Goal: Use online tool/utility: Utilize a website feature to perform a specific function

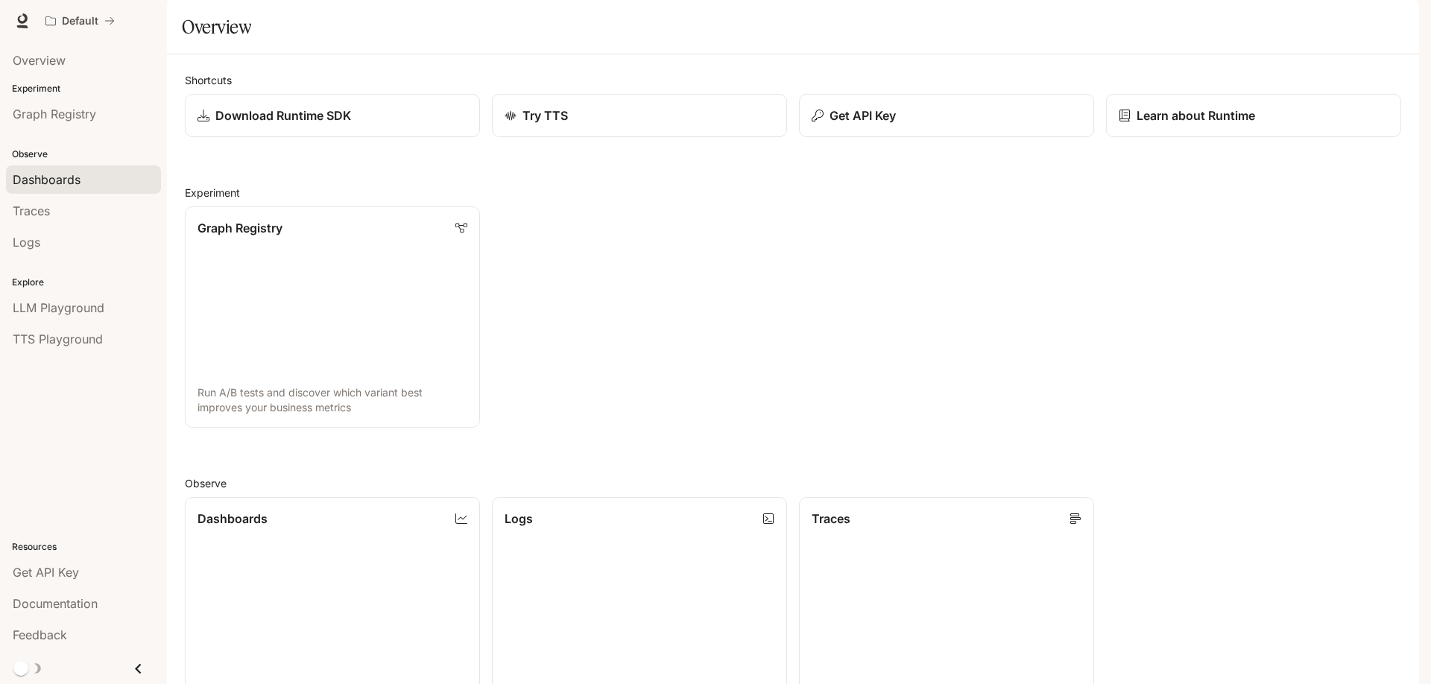
click at [71, 180] on span "Dashboards" at bounding box center [47, 180] width 68 height 18
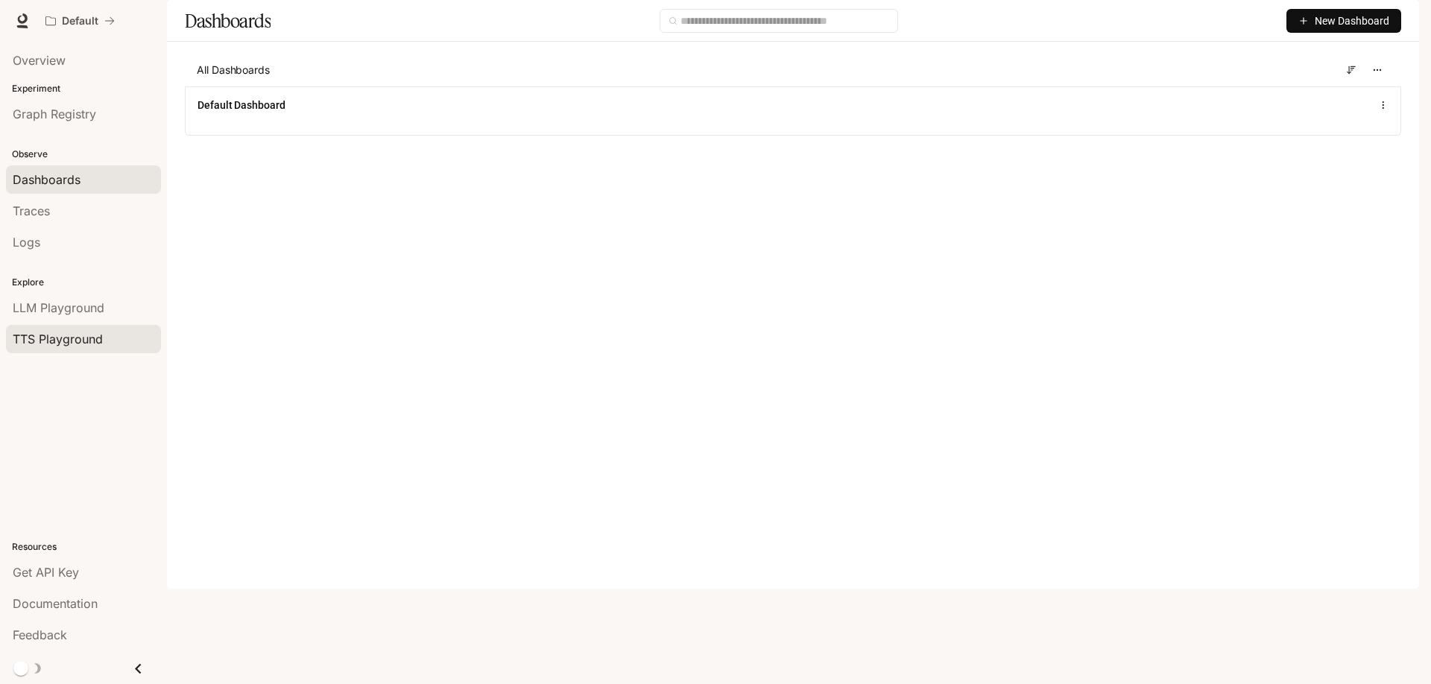
click at [63, 332] on span "TTS Playground" at bounding box center [58, 339] width 90 height 18
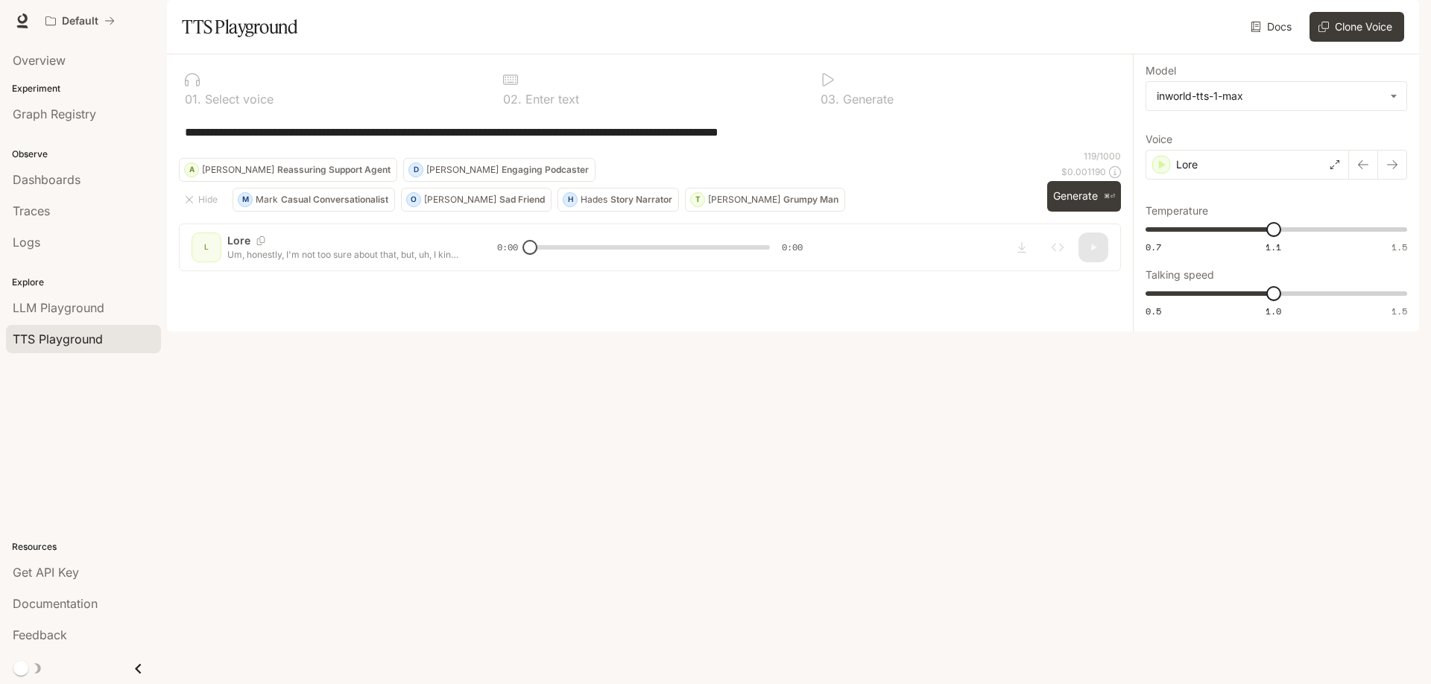
drag, startPoint x: 873, startPoint y: 178, endPoint x: 54, endPoint y: 128, distance: 821.3
click at [167, 128] on main "**********" at bounding box center [793, 166] width 1252 height 332
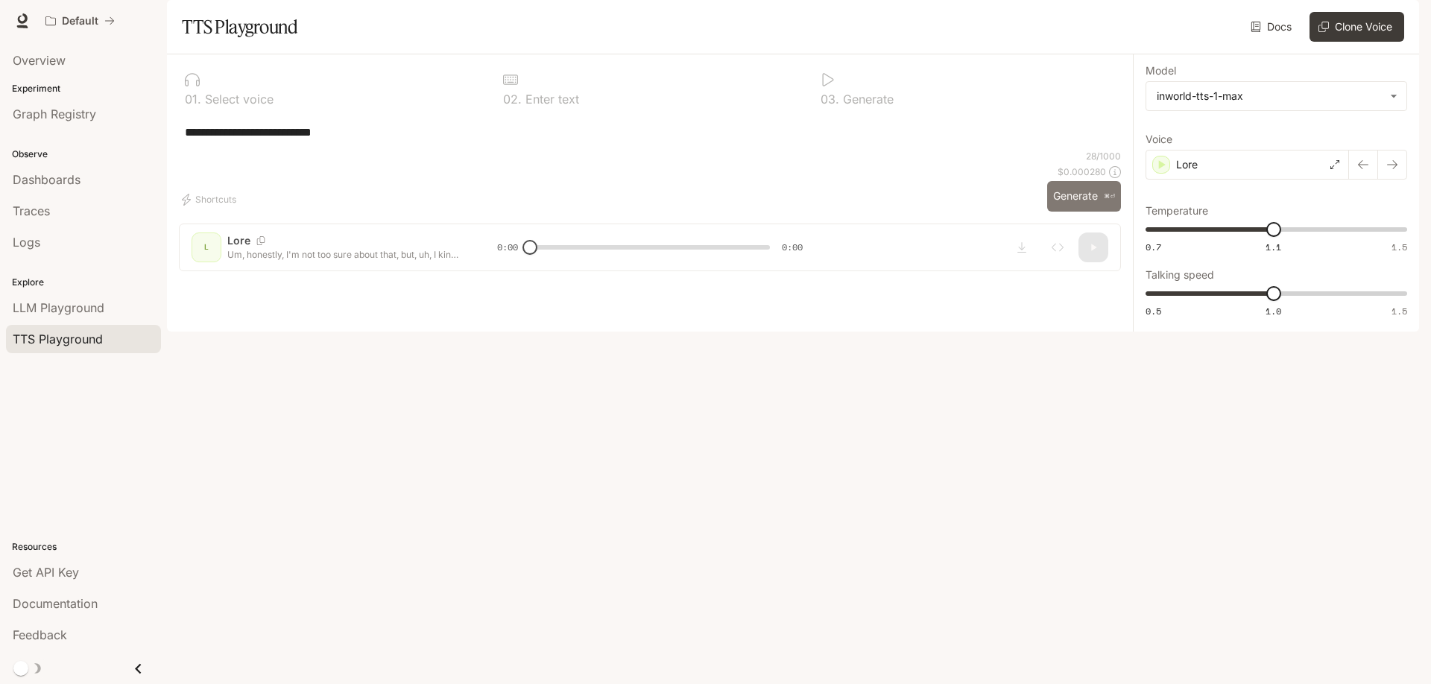
type textarea "**********"
click at [1079, 212] on button "Generate ⌘⏎" at bounding box center [1084, 196] width 74 height 31
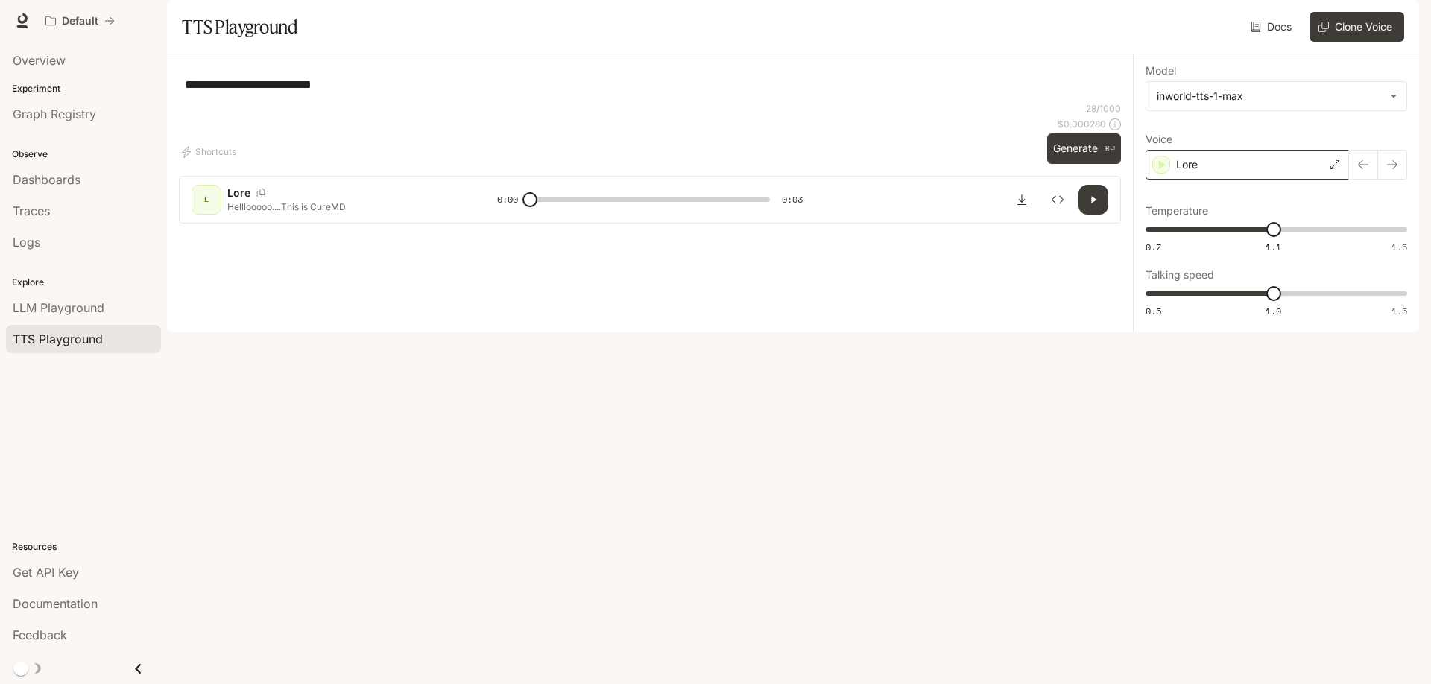
click at [1330, 169] on icon at bounding box center [1334, 164] width 9 height 9
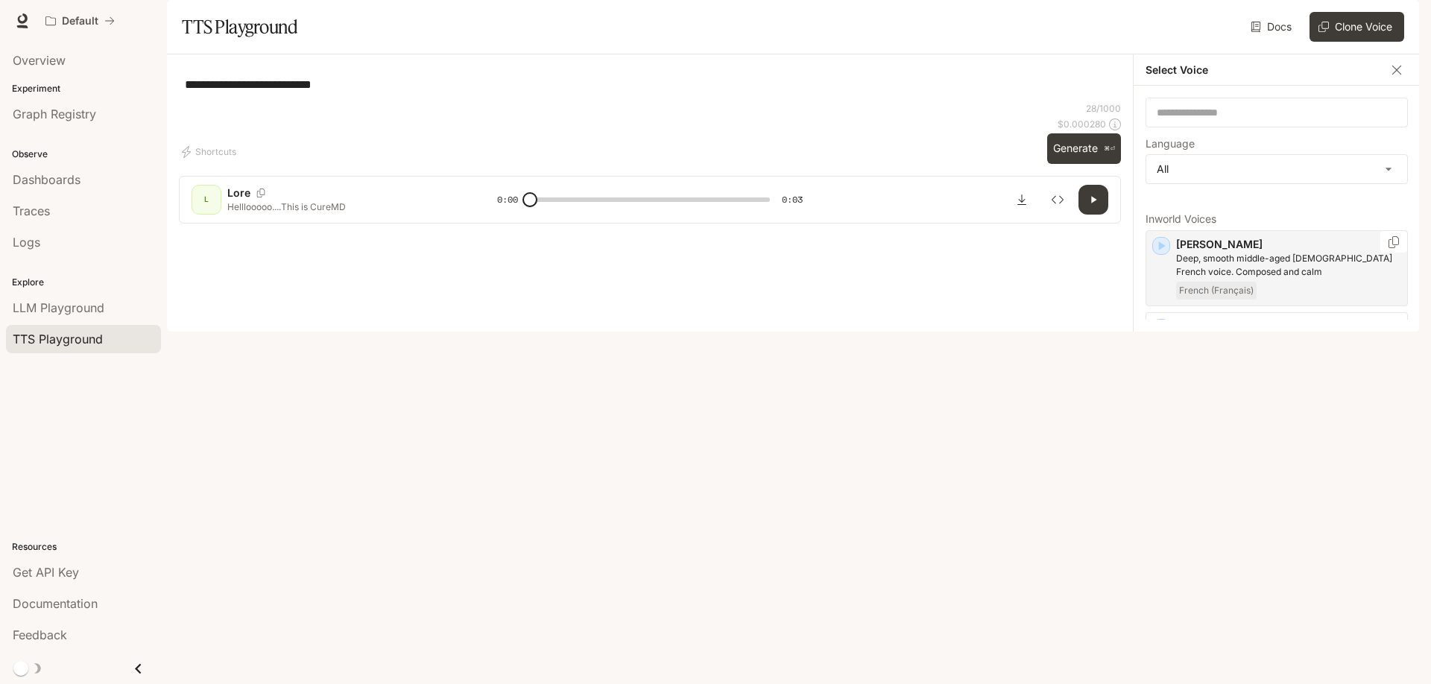
click at [1291, 252] on p "[PERSON_NAME]" at bounding box center [1288, 244] width 225 height 15
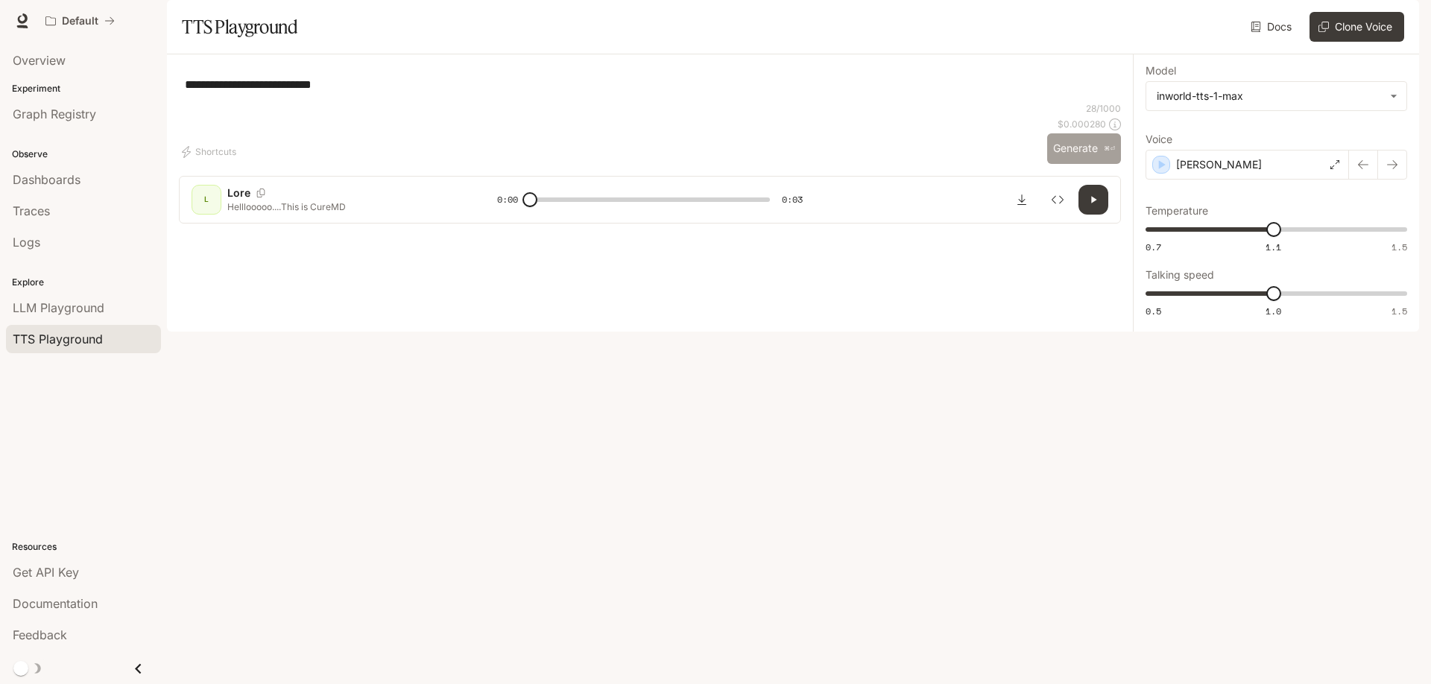
click at [1073, 164] on button "Generate ⌘⏎" at bounding box center [1084, 148] width 74 height 31
click at [1193, 172] on p "[PERSON_NAME]" at bounding box center [1219, 164] width 86 height 15
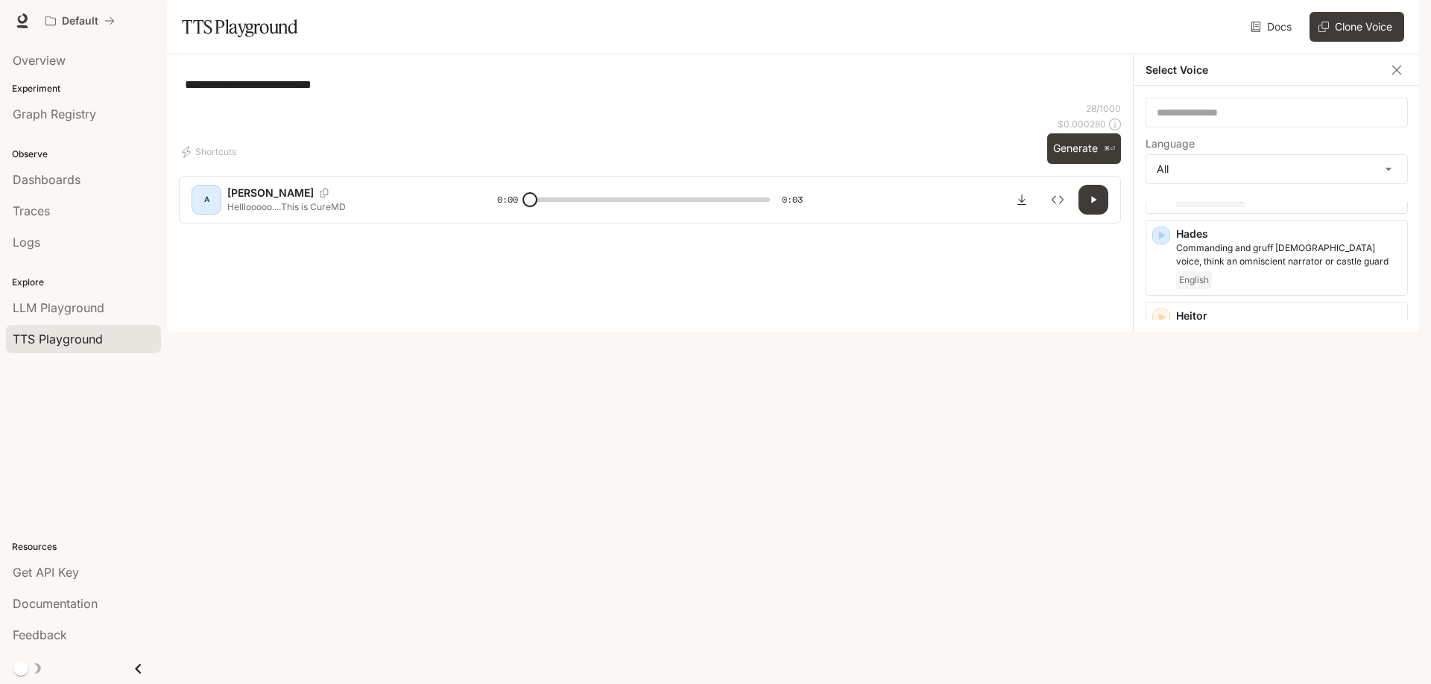
scroll to position [1052, 0]
click at [1230, 487] on span "Korean (한국어)" at bounding box center [1212, 496] width 72 height 18
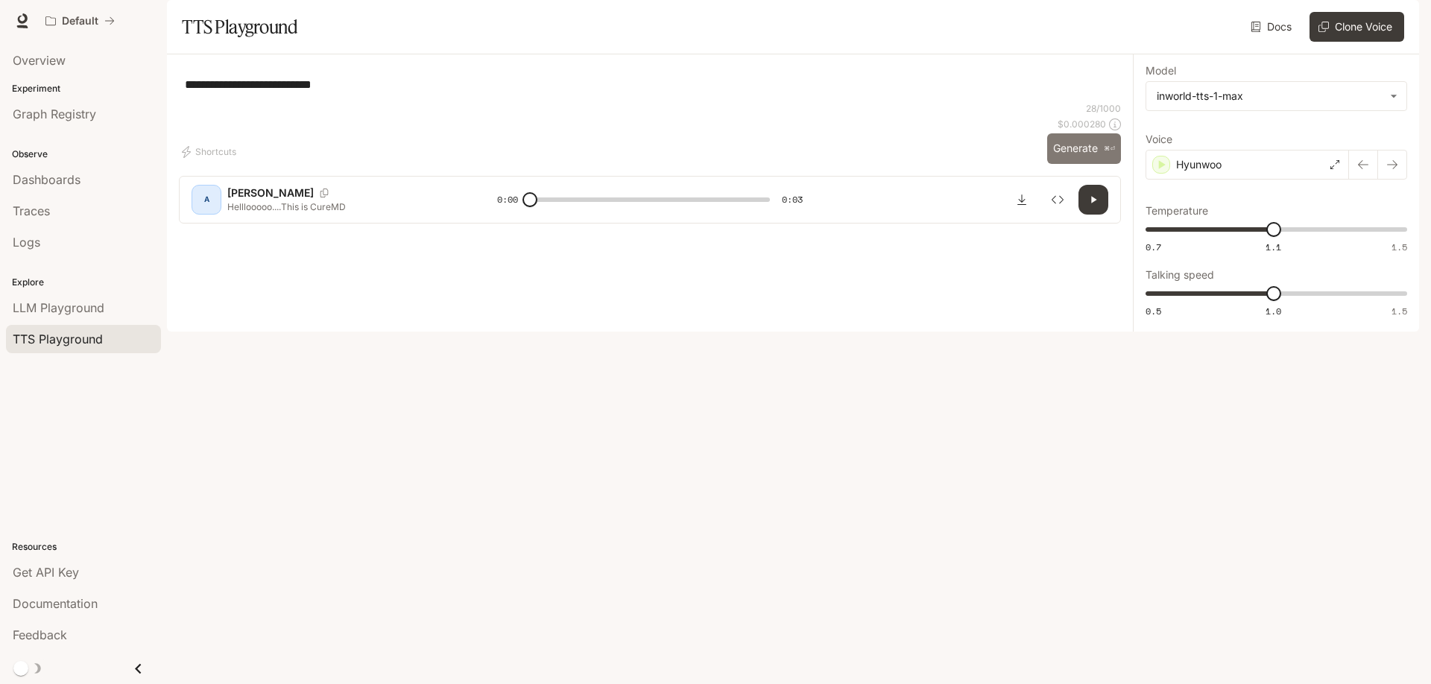
click at [1077, 164] on button "Generate ⌘⏎" at bounding box center [1084, 148] width 74 height 31
click at [1088, 206] on icon "button" at bounding box center [1093, 200] width 12 height 12
type input "*"
click at [1263, 180] on div "Hyunwoo" at bounding box center [1246, 165] width 203 height 30
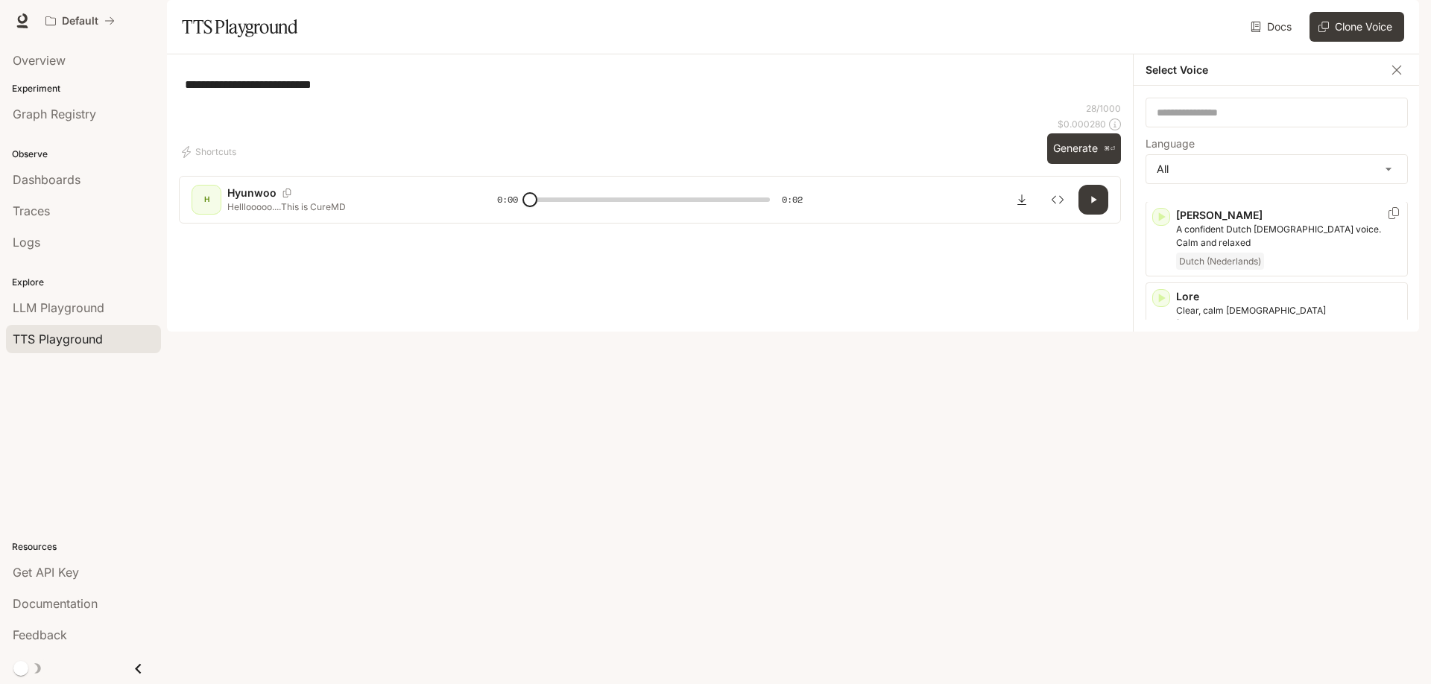
scroll to position [1710, 0]
click at [244, 93] on textarea "**********" at bounding box center [650, 84] width 930 height 17
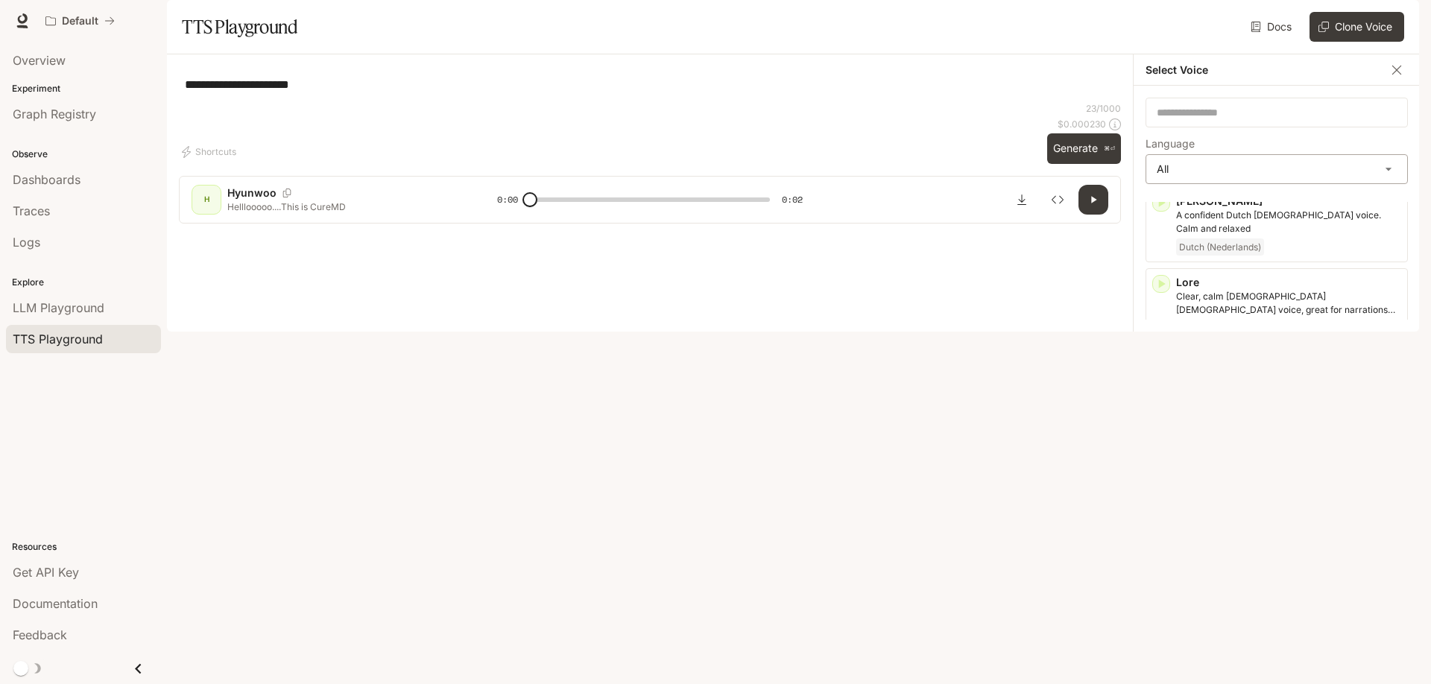
type textarea "**********"
click at [1379, 216] on body "**********" at bounding box center [715, 342] width 1431 height 684
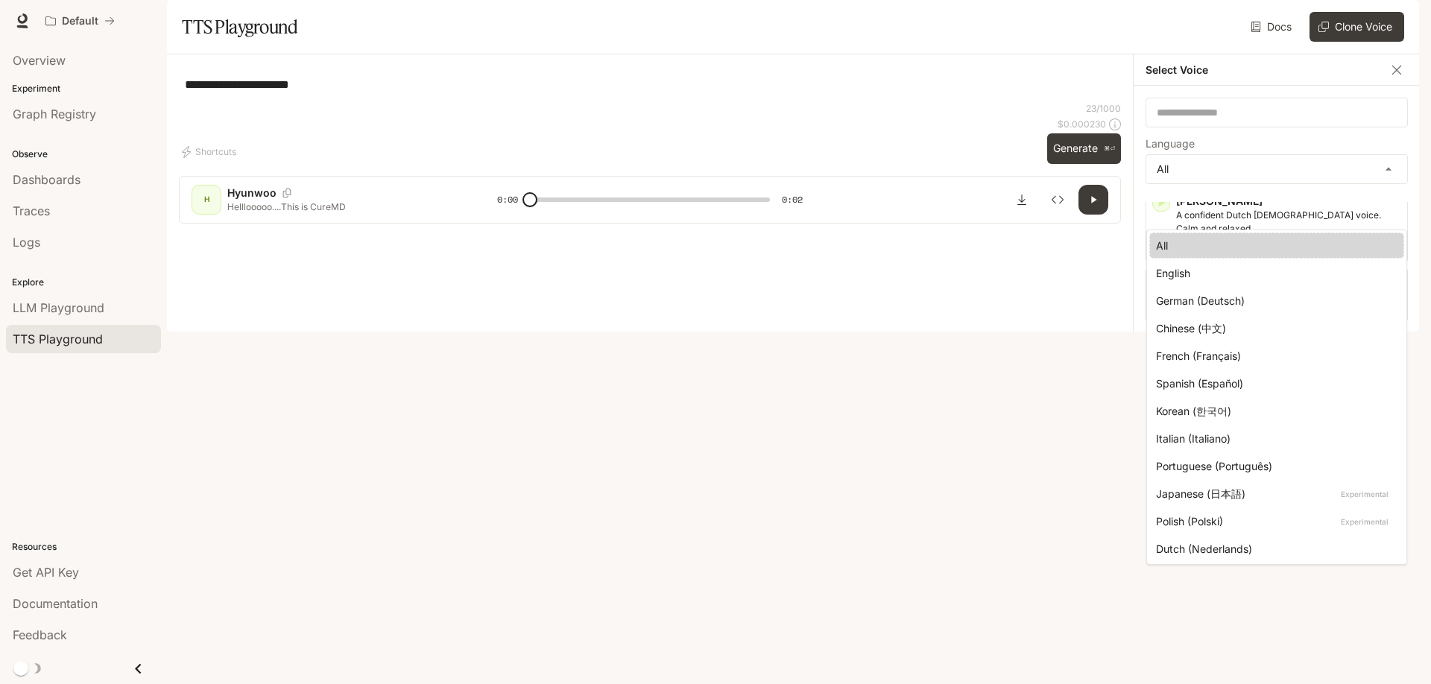
click at [1186, 275] on div "English" at bounding box center [1273, 273] width 235 height 16
type input "*****"
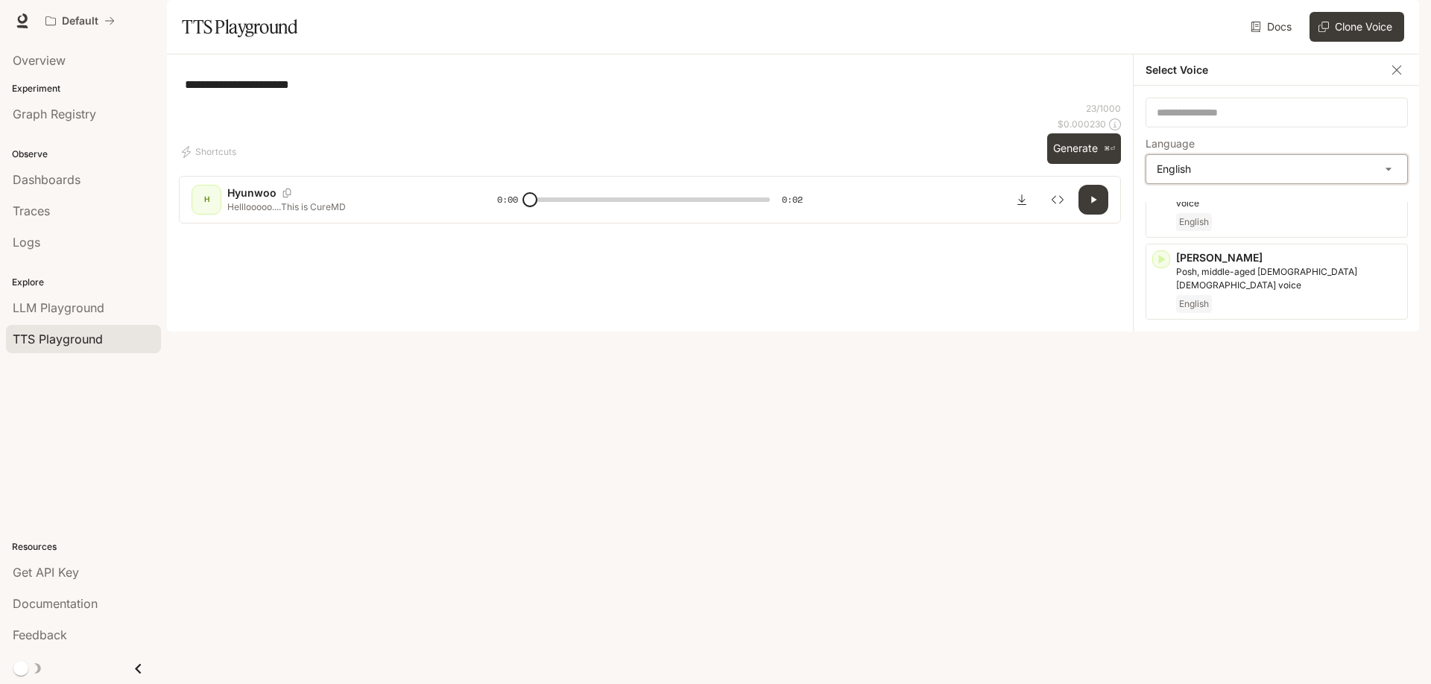
scroll to position [478, 0]
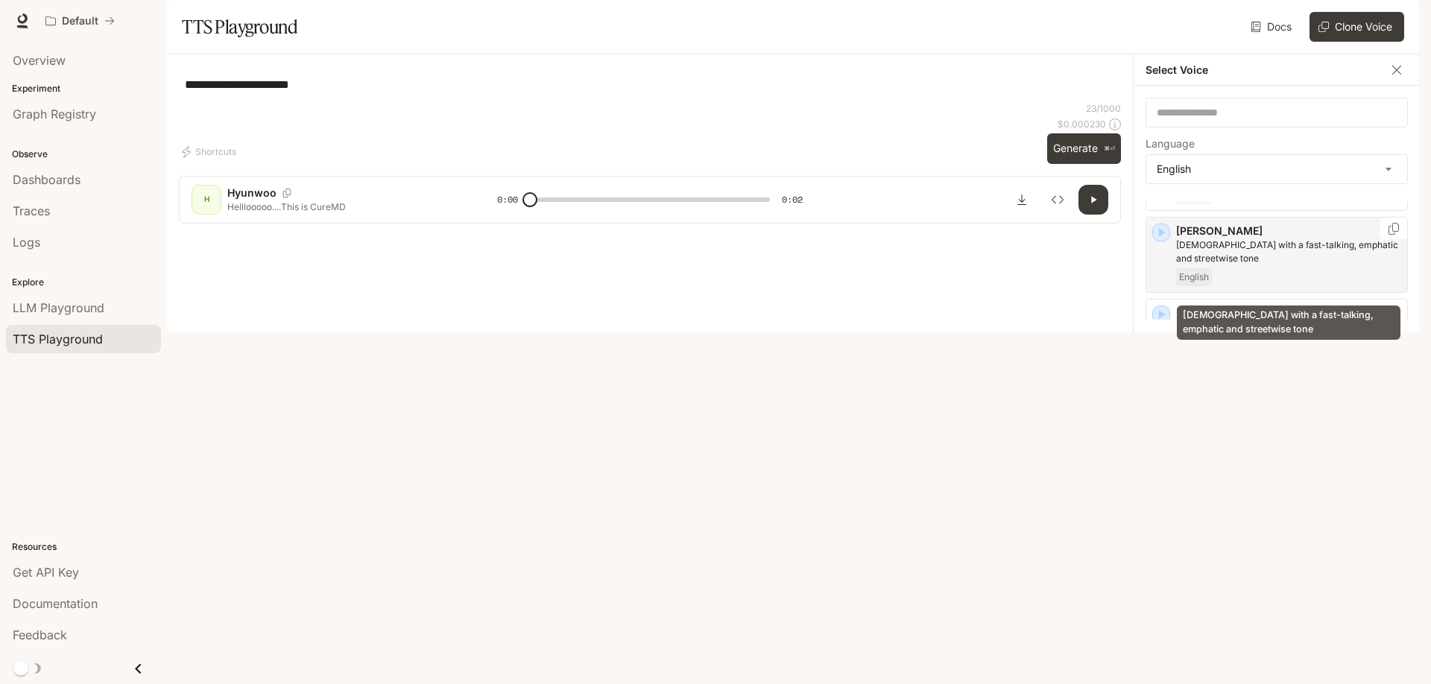
click at [1248, 265] on p "[DEMOGRAPHIC_DATA] with a fast-talking, emphatic and streetwise tone" at bounding box center [1288, 251] width 225 height 27
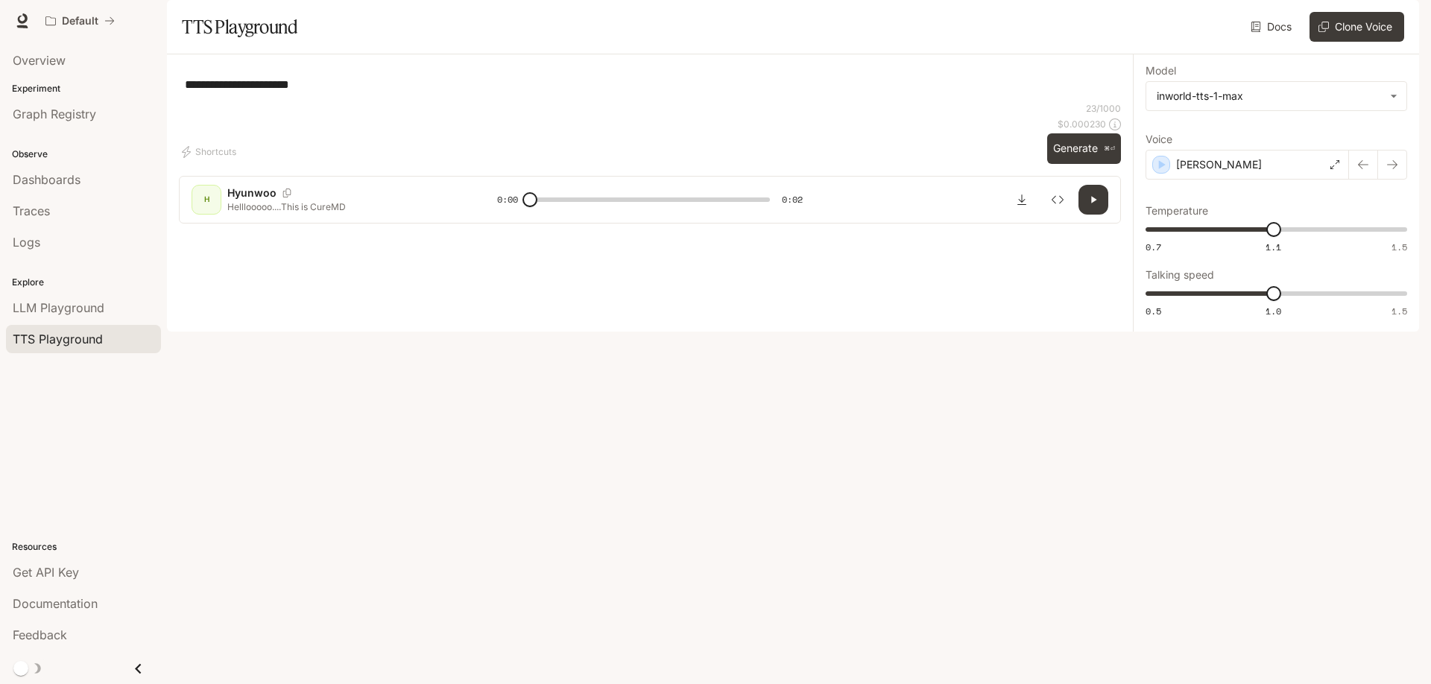
click at [1075, 164] on button "Generate ⌘⏎" at bounding box center [1084, 148] width 74 height 31
type input "*"
type input "****"
drag, startPoint x: 1268, startPoint y: 271, endPoint x: 1365, endPoint y: 278, distance: 96.4
click at [1373, 237] on span "1.41" at bounding box center [1372, 229] width 15 height 15
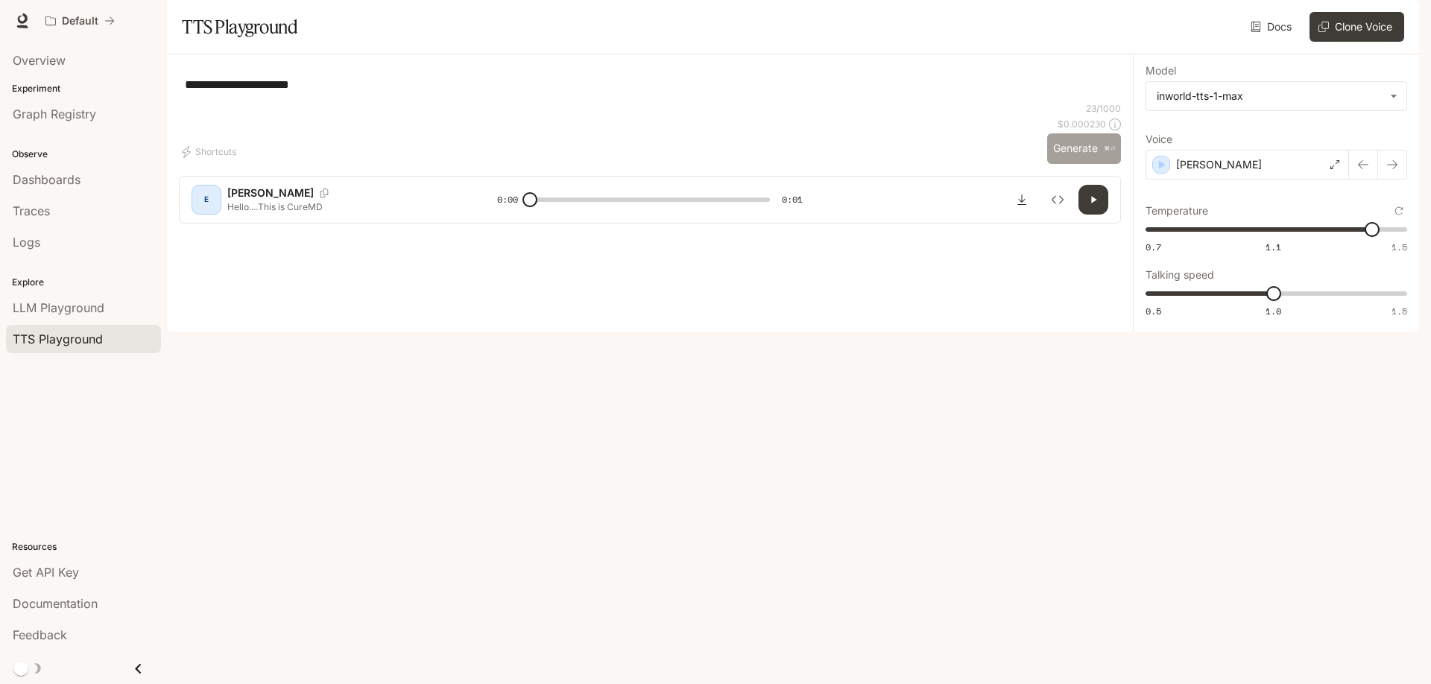
click at [1075, 164] on button "Generate ⌘⏎" at bounding box center [1084, 148] width 74 height 31
type input "*"
click at [1026, 206] on icon "Download audio" at bounding box center [1022, 200] width 12 height 12
click at [1224, 332] on div "**********" at bounding box center [1276, 192] width 286 height 277
type input "***"
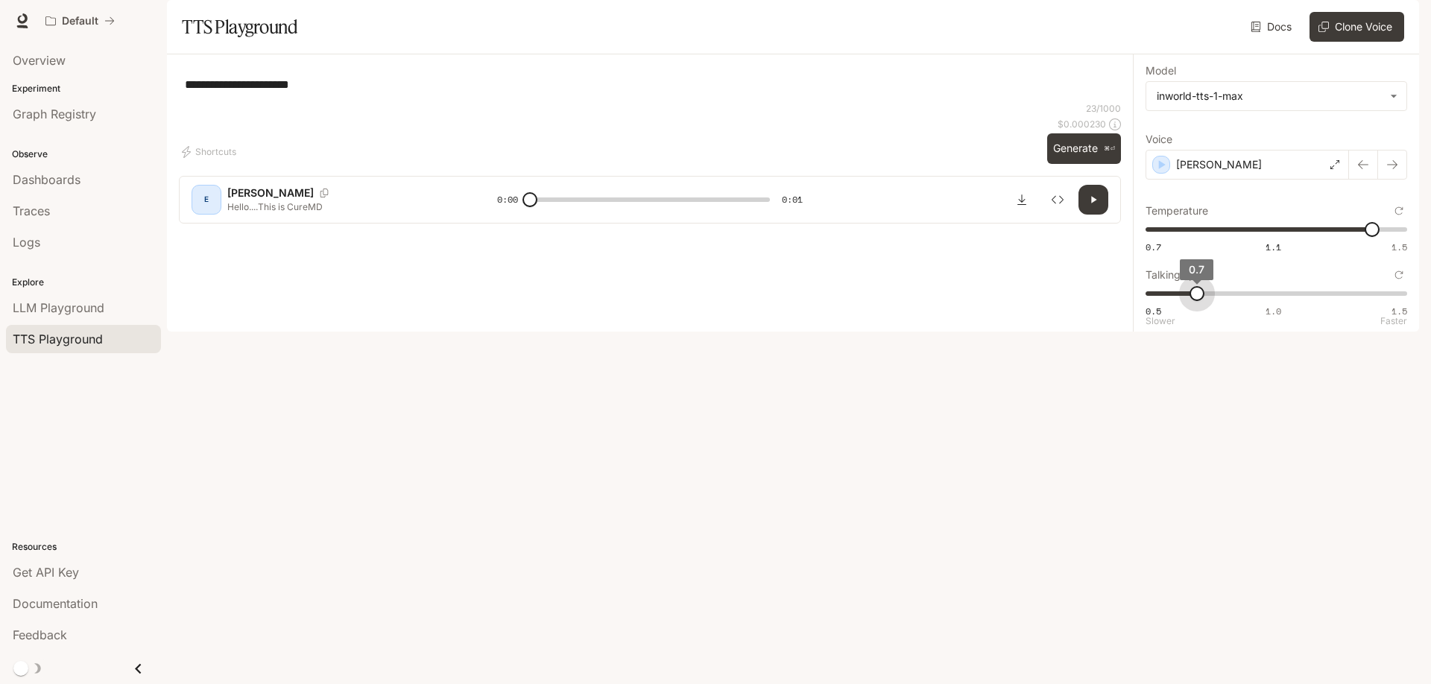
drag, startPoint x: 1267, startPoint y: 332, endPoint x: 1156, endPoint y: 400, distance: 130.1
click at [1196, 301] on span "0.7" at bounding box center [1196, 293] width 15 height 15
click at [1088, 164] on button "Generate ⌘⏎" at bounding box center [1084, 148] width 74 height 31
click at [1235, 180] on div "[PERSON_NAME]" at bounding box center [1246, 165] width 203 height 30
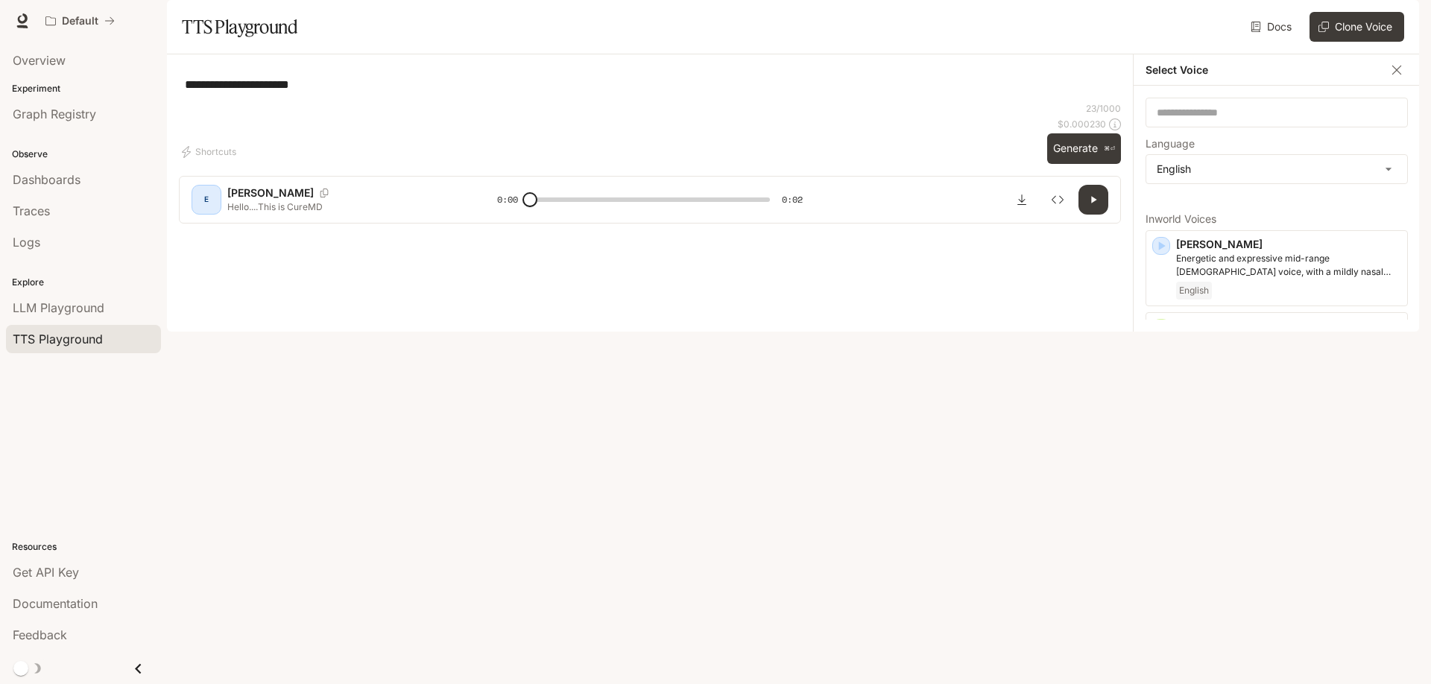
click at [1265, 519] on div "English" at bounding box center [1288, 510] width 225 height 18
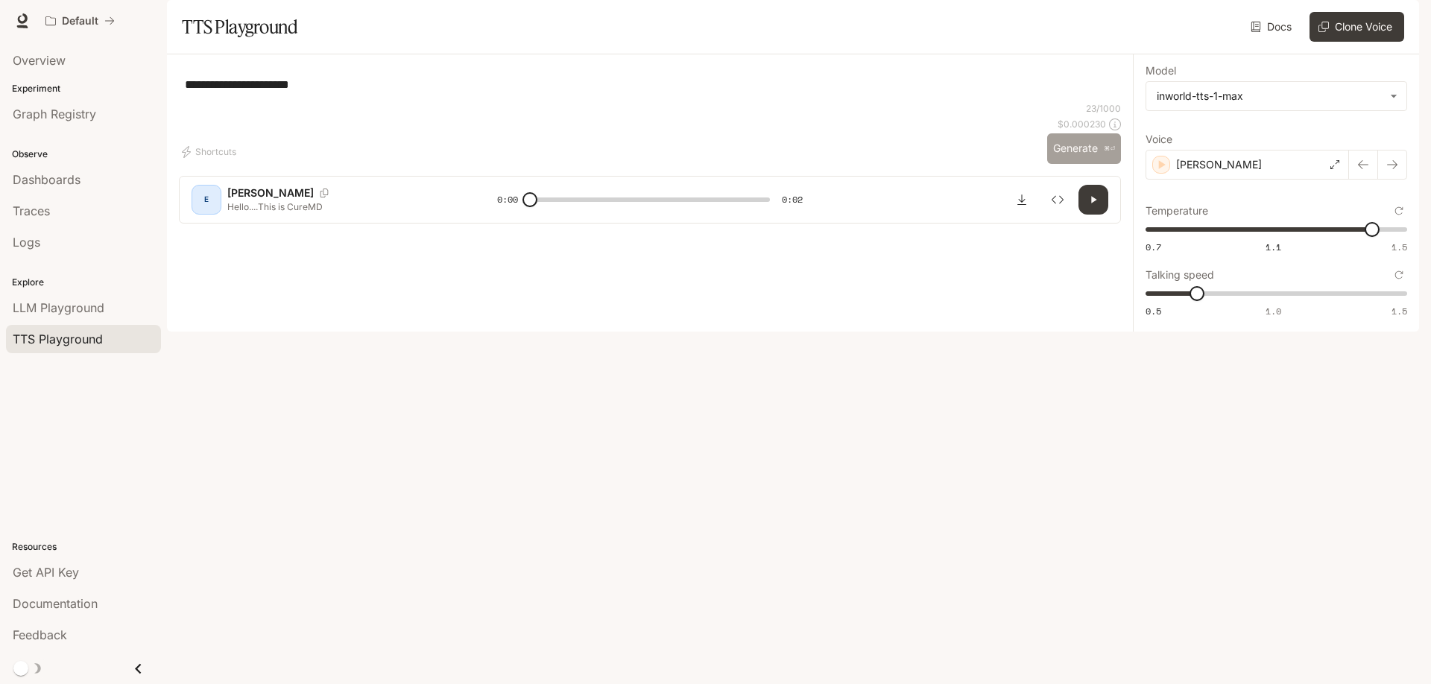
click at [1087, 164] on button "Generate ⌘⏎" at bounding box center [1084, 148] width 74 height 31
click at [1202, 150] on label "Voice" at bounding box center [1276, 142] width 262 height 15
click at [1200, 172] on p "[PERSON_NAME]" at bounding box center [1219, 164] width 86 height 15
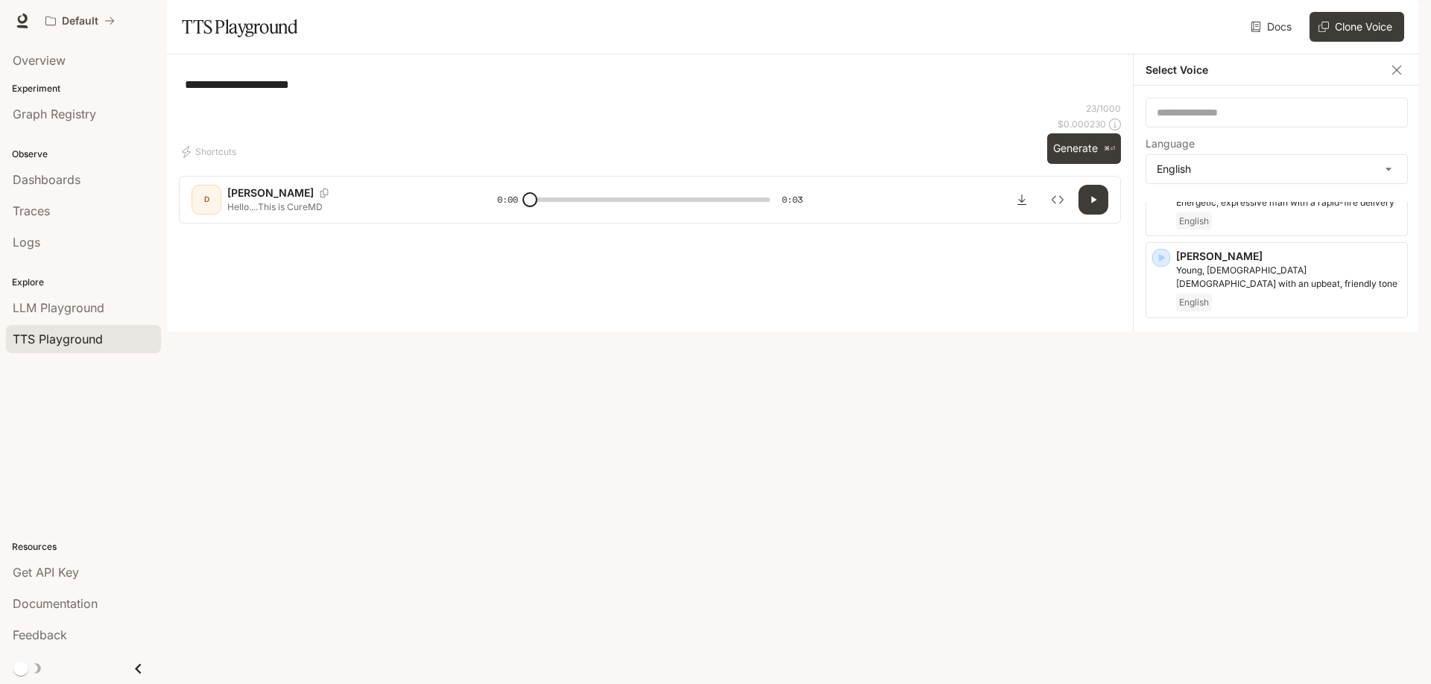
scroll to position [797, 0]
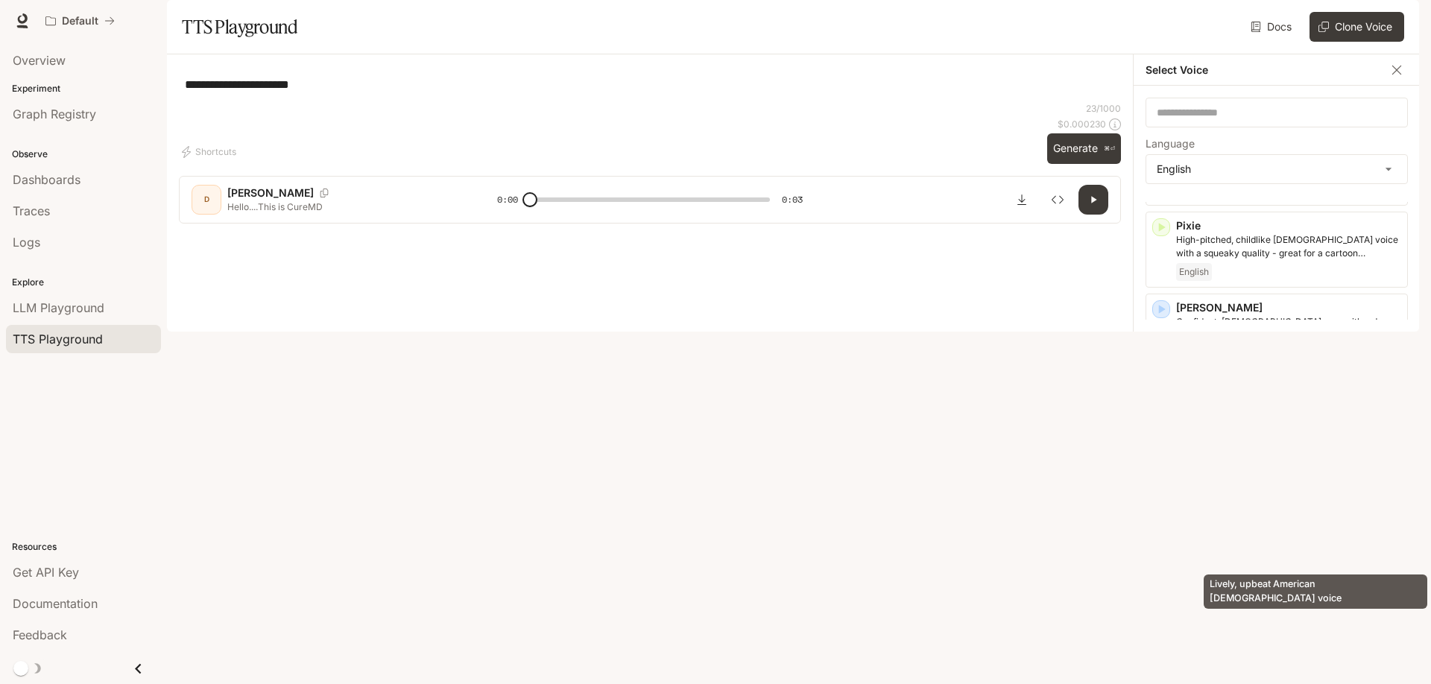
click at [1235, 564] on div "Lively, upbeat American [DEMOGRAPHIC_DATA] voice" at bounding box center [1315, 587] width 227 height 46
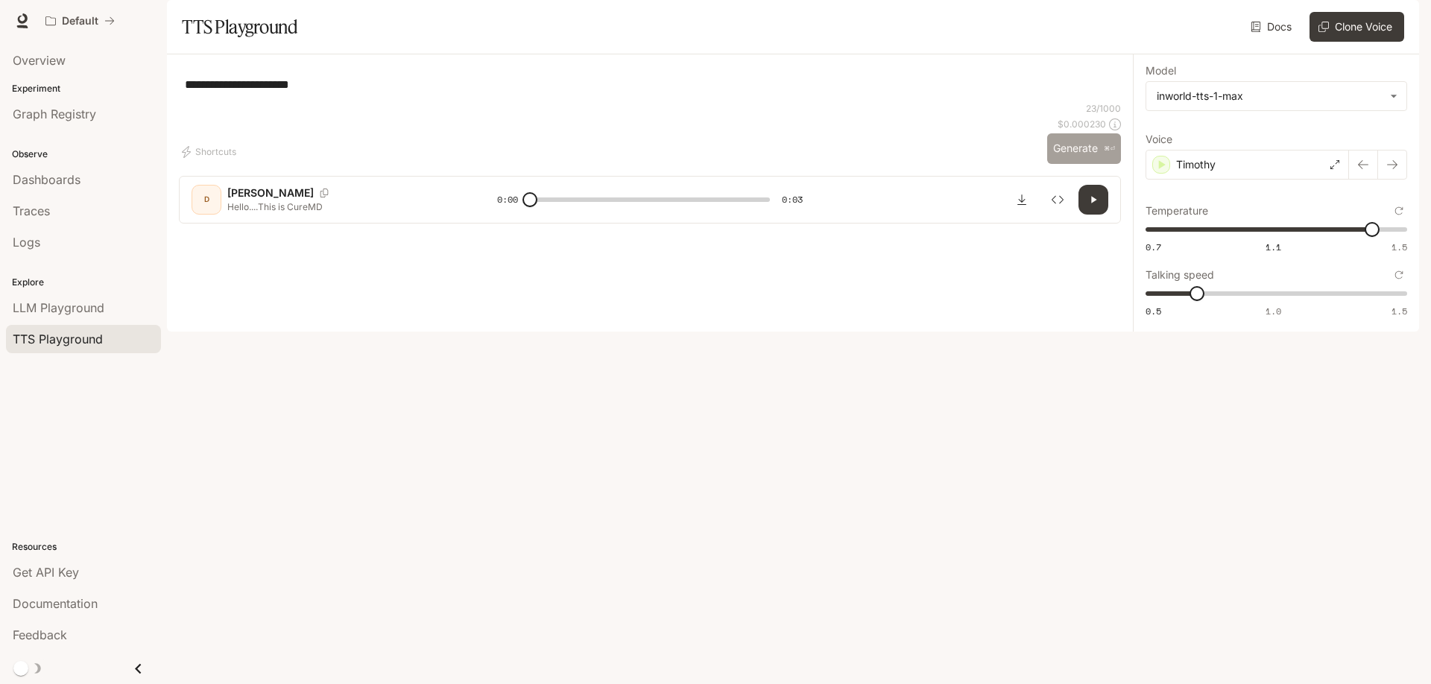
click at [1096, 164] on button "Generate ⌘⏎" at bounding box center [1084, 148] width 74 height 31
type input "*"
type input "****"
drag, startPoint x: 1367, startPoint y: 270, endPoint x: 1184, endPoint y: 273, distance: 182.6
click at [1184, 237] on span "0.82" at bounding box center [1183, 229] width 15 height 15
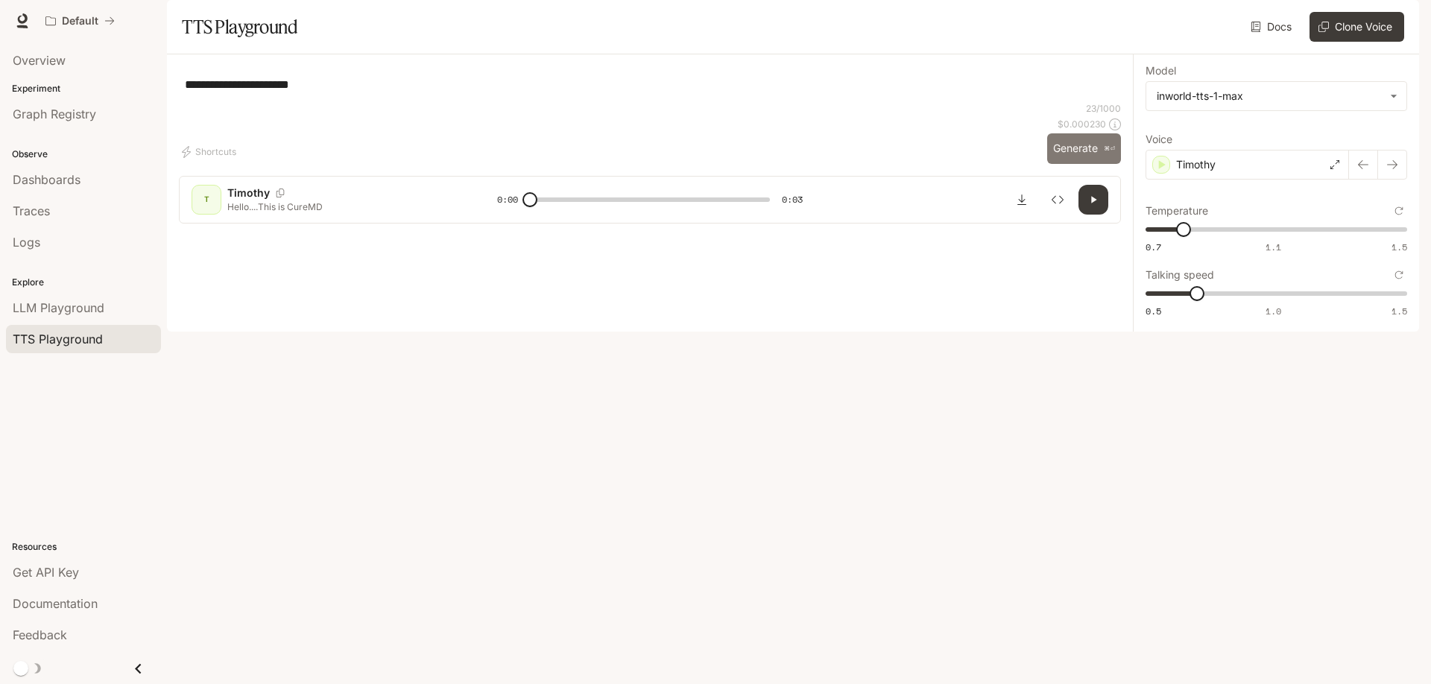
click at [1080, 164] on button "Generate ⌘⏎" at bounding box center [1084, 148] width 74 height 31
type input "*"
type input "***"
drag, startPoint x: 1215, startPoint y: 332, endPoint x: 1318, endPoint y: 410, distance: 128.2
click at [1420, 338] on div "**********" at bounding box center [715, 342] width 1431 height 684
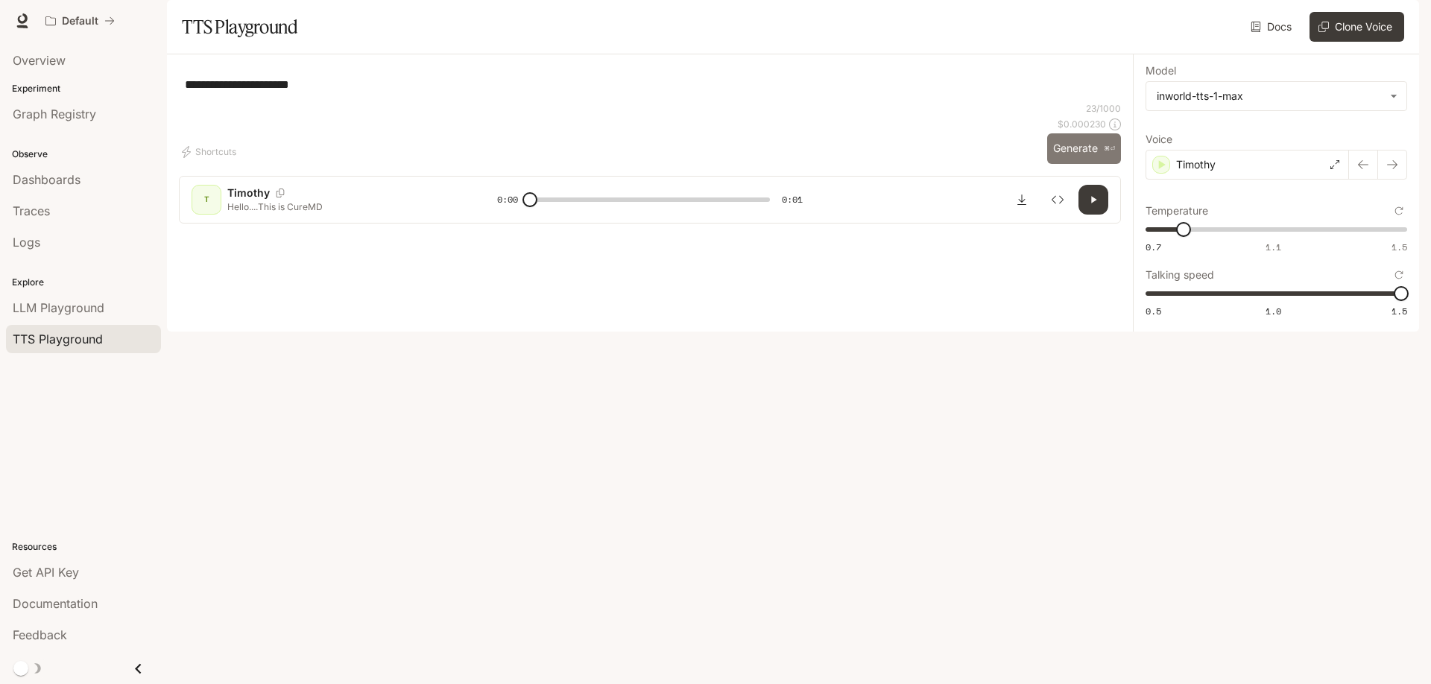
click at [1080, 164] on button "Generate ⌘⏎" at bounding box center [1084, 148] width 74 height 31
type input "*"
drag, startPoint x: 1388, startPoint y: 333, endPoint x: 1280, endPoint y: 345, distance: 108.0
click at [1280, 301] on span "1" at bounding box center [1273, 293] width 15 height 15
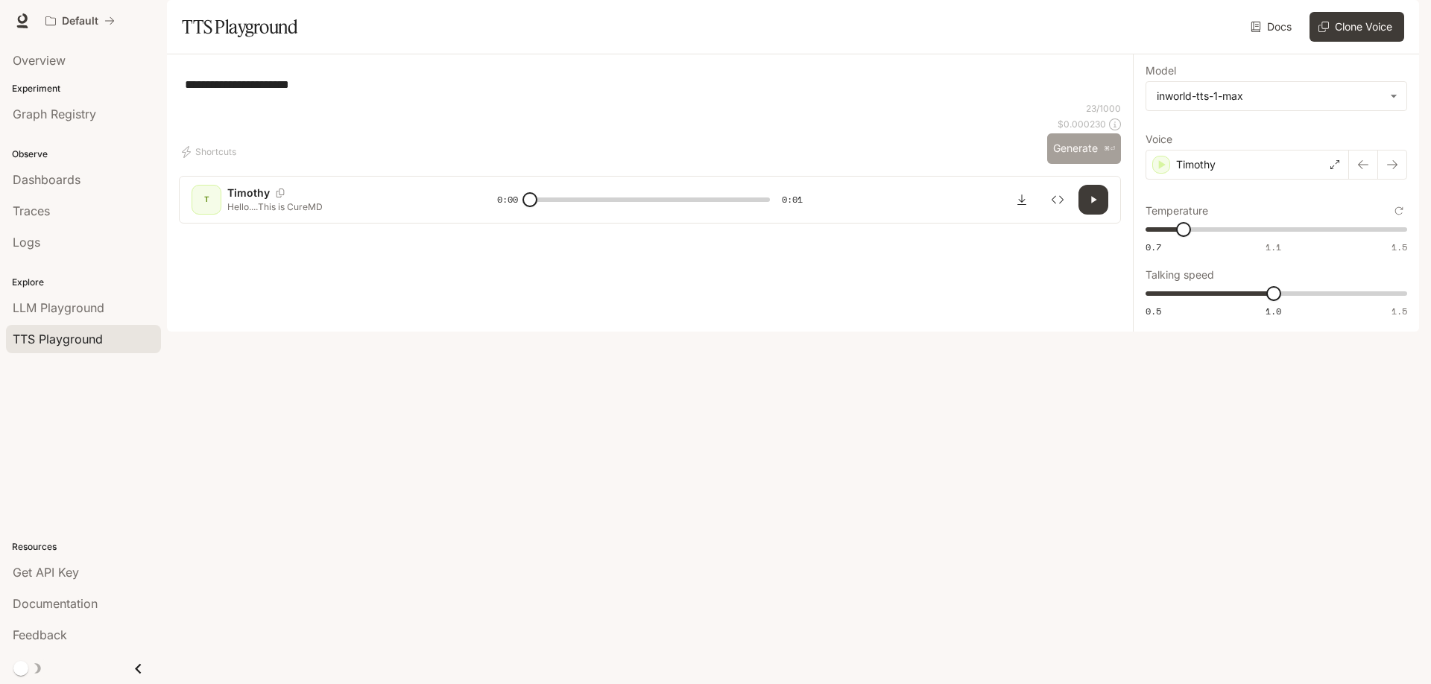
click at [1080, 164] on button "Generate ⌘⏎" at bounding box center [1084, 148] width 74 height 31
type input "*"
click at [1221, 180] on div "Timothy" at bounding box center [1246, 165] width 203 height 30
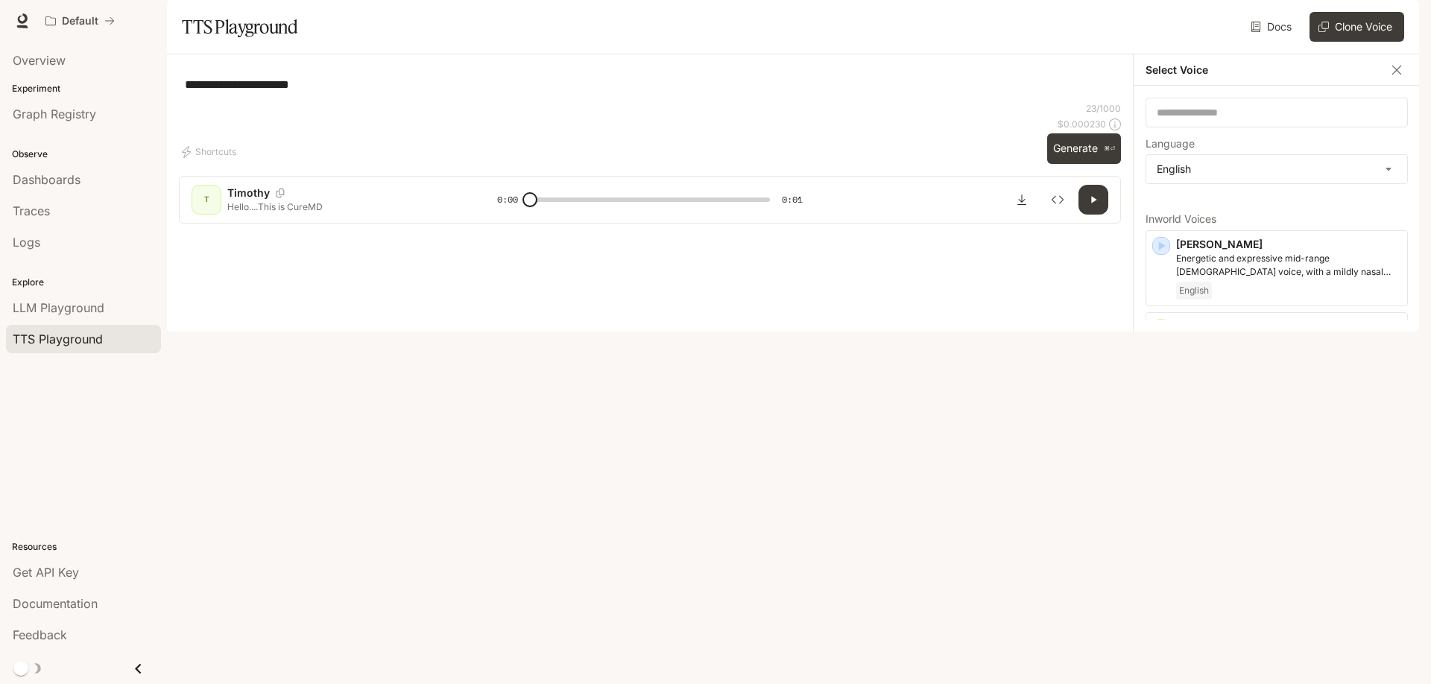
click at [320, 93] on textarea "**********" at bounding box center [650, 84] width 930 height 17
type textarea "**********"
click at [1063, 164] on button "Generate ⌘⏎" at bounding box center [1084, 148] width 74 height 31
click at [1092, 206] on icon "button" at bounding box center [1093, 200] width 12 height 12
click at [1272, 347] on p "A warm, natural [DEMOGRAPHIC_DATA] voice" at bounding box center [1288, 340] width 225 height 13
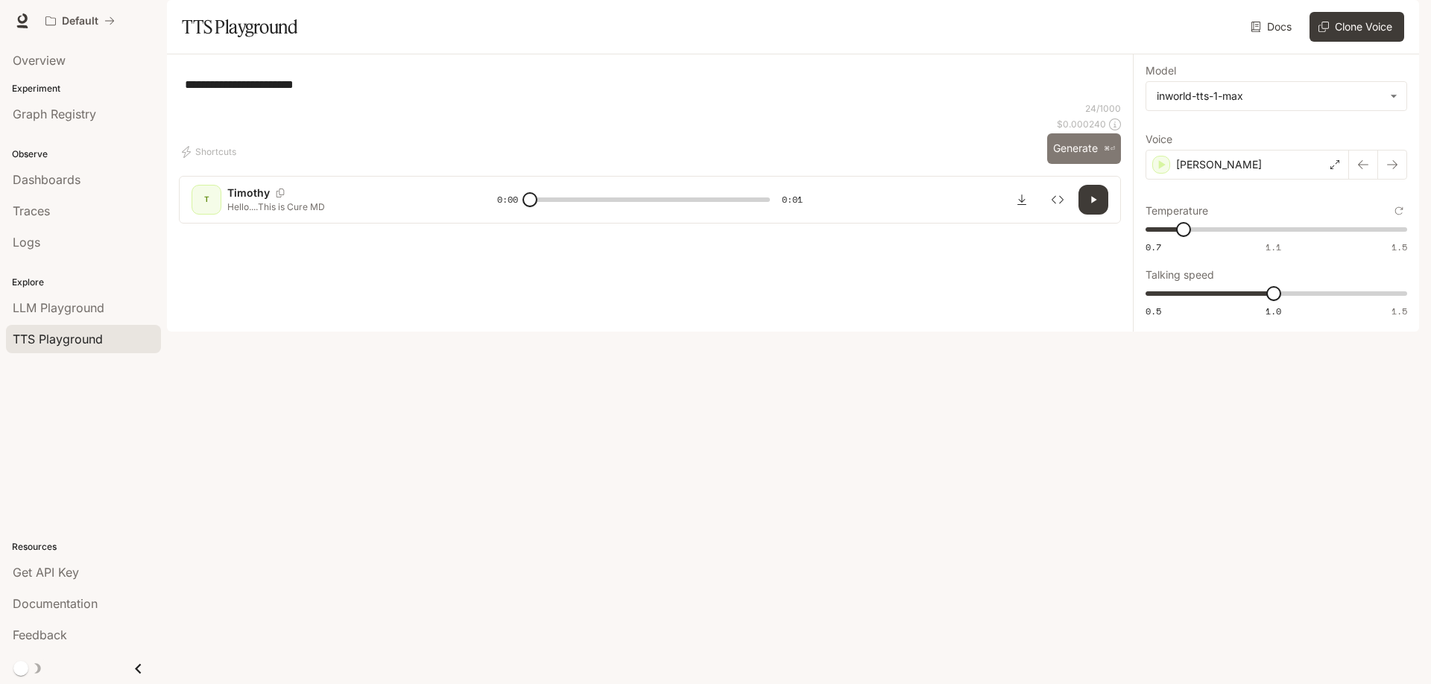
click at [1079, 164] on button "Generate ⌘⏎" at bounding box center [1084, 148] width 74 height 31
type input "*"
drag, startPoint x: 355, startPoint y: 127, endPoint x: 90, endPoint y: 118, distance: 264.7
click at [167, 118] on main "**********" at bounding box center [793, 166] width 1252 height 332
paste textarea "**********"
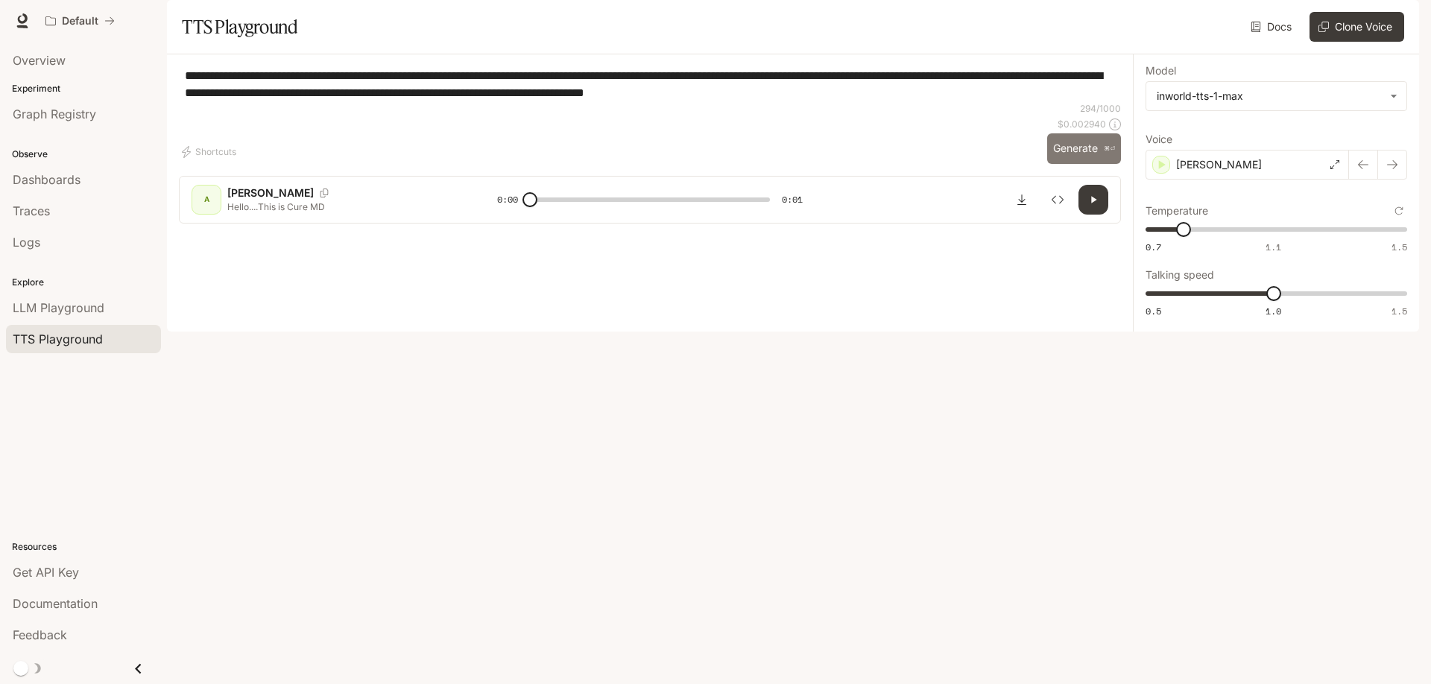
type textarea "**********"
click at [1093, 164] on button "Generate ⌘⏎" at bounding box center [1084, 148] width 74 height 31
type input "*"
click at [1241, 180] on div "[PERSON_NAME]" at bounding box center [1246, 165] width 203 height 30
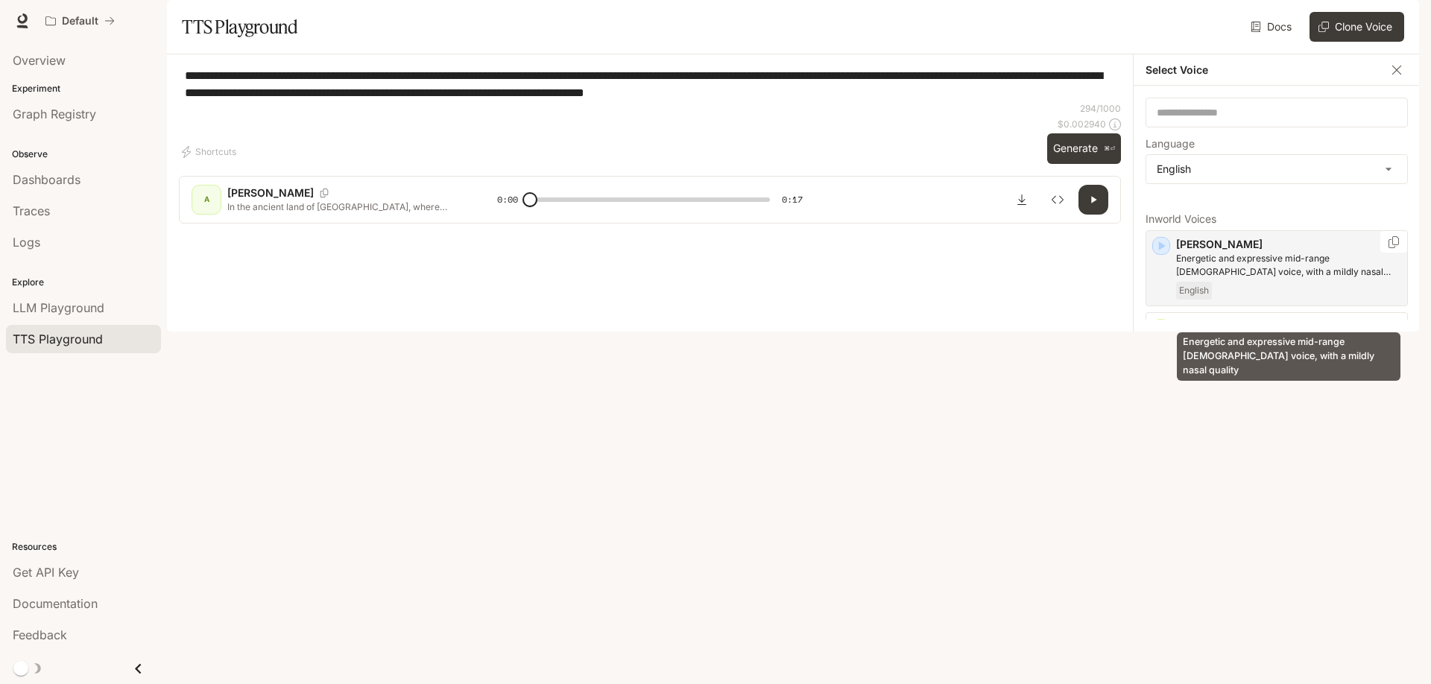
click at [1281, 279] on p "Energetic and expressive mid-range [DEMOGRAPHIC_DATA] voice, with a mildly nasa…" at bounding box center [1288, 265] width 225 height 27
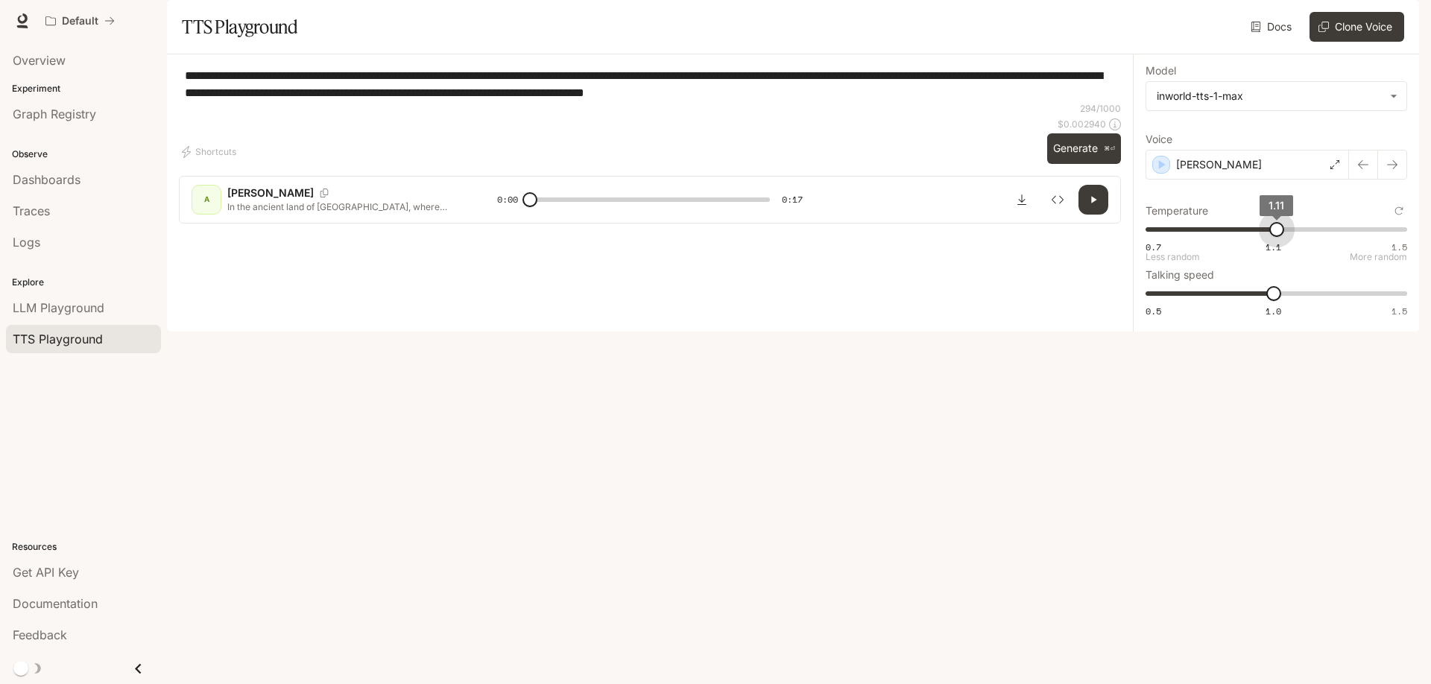
type input "***"
drag, startPoint x: 1180, startPoint y: 271, endPoint x: 1274, endPoint y: 279, distance: 94.3
click at [1274, 237] on span "1.1" at bounding box center [1273, 229] width 15 height 15
click at [1090, 164] on button "Generate ⌘⏎" at bounding box center [1084, 148] width 74 height 31
click at [1385, 180] on button "button" at bounding box center [1392, 165] width 30 height 30
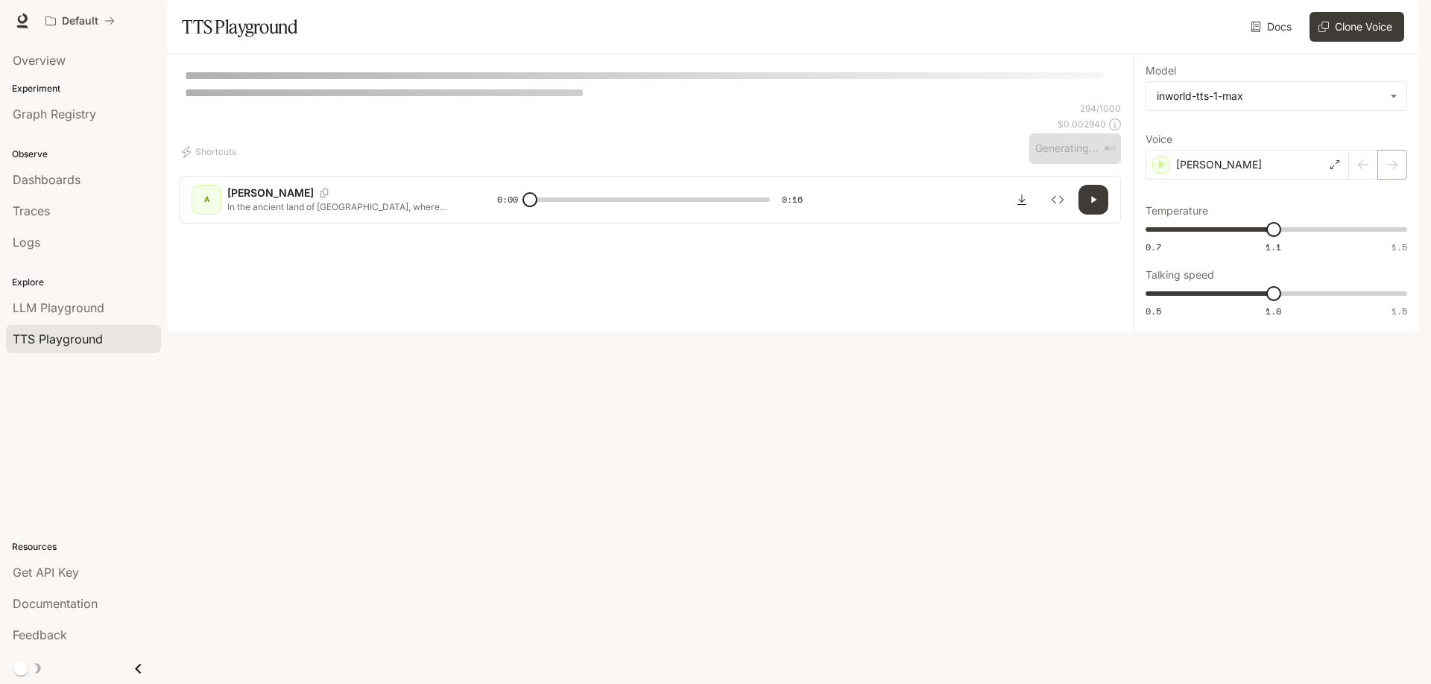
click at [1385, 180] on div at bounding box center [1378, 165] width 58 height 30
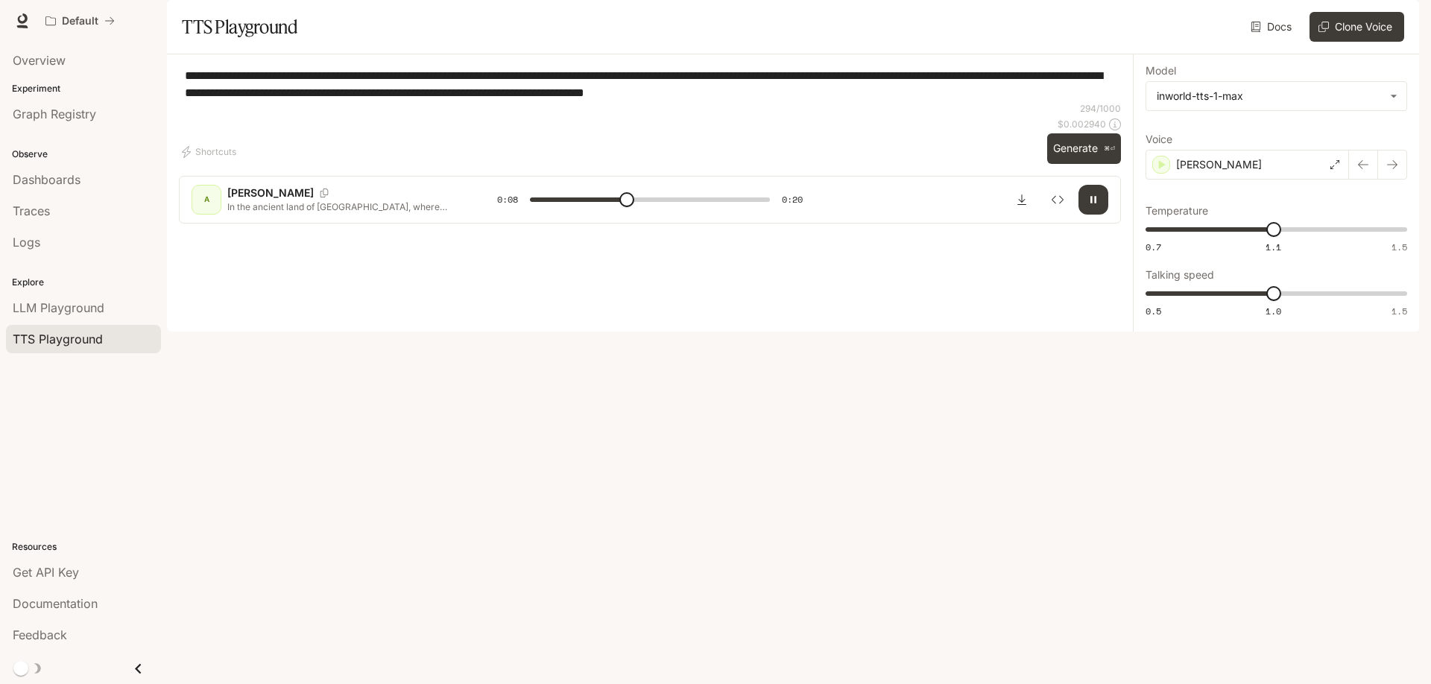
click at [216, 212] on div "A" at bounding box center [207, 200] width 24 height 24
click at [262, 215] on div "A [PERSON_NAME] In the ancient land of [GEOGRAPHIC_DATA], where skies shimmered…" at bounding box center [345, 200] width 306 height 30
click at [1341, 180] on div "[PERSON_NAME]" at bounding box center [1246, 165] width 203 height 30
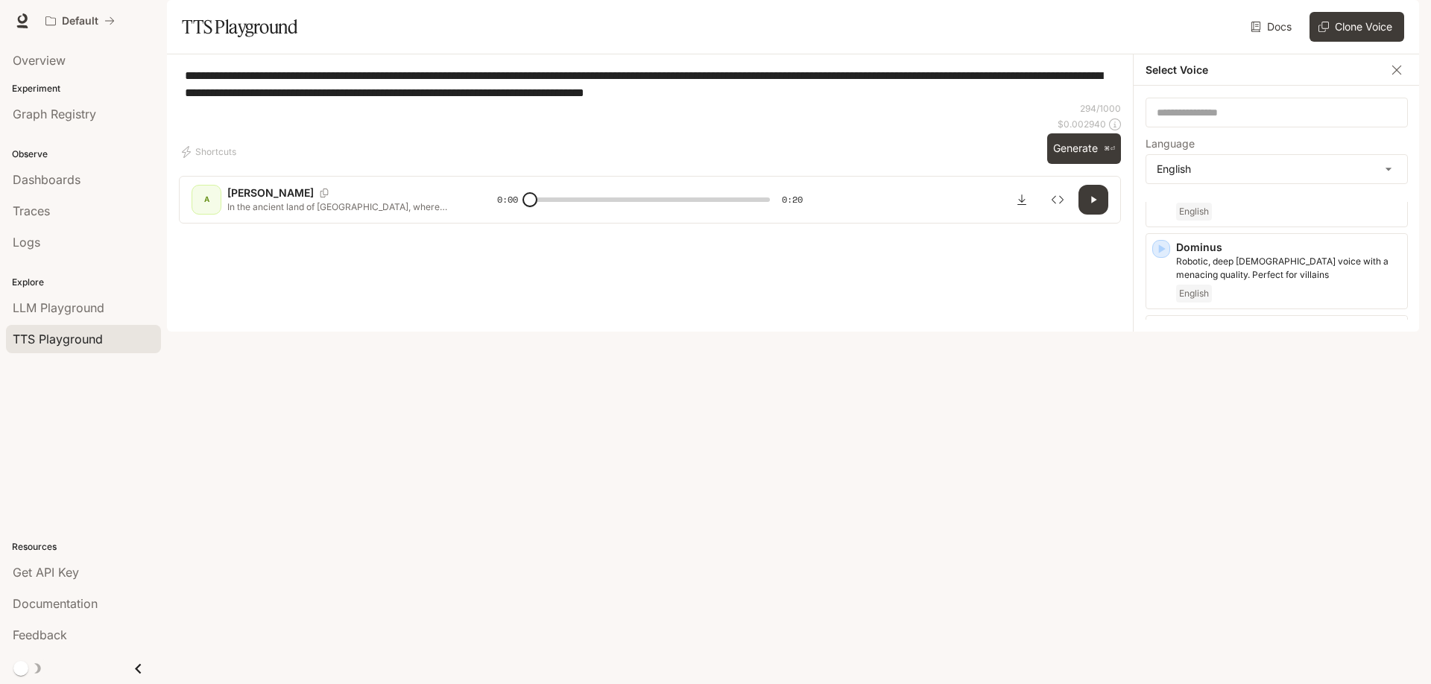
scroll to position [393, 0]
click at [1318, 405] on p "Hades" at bounding box center [1288, 397] width 225 height 15
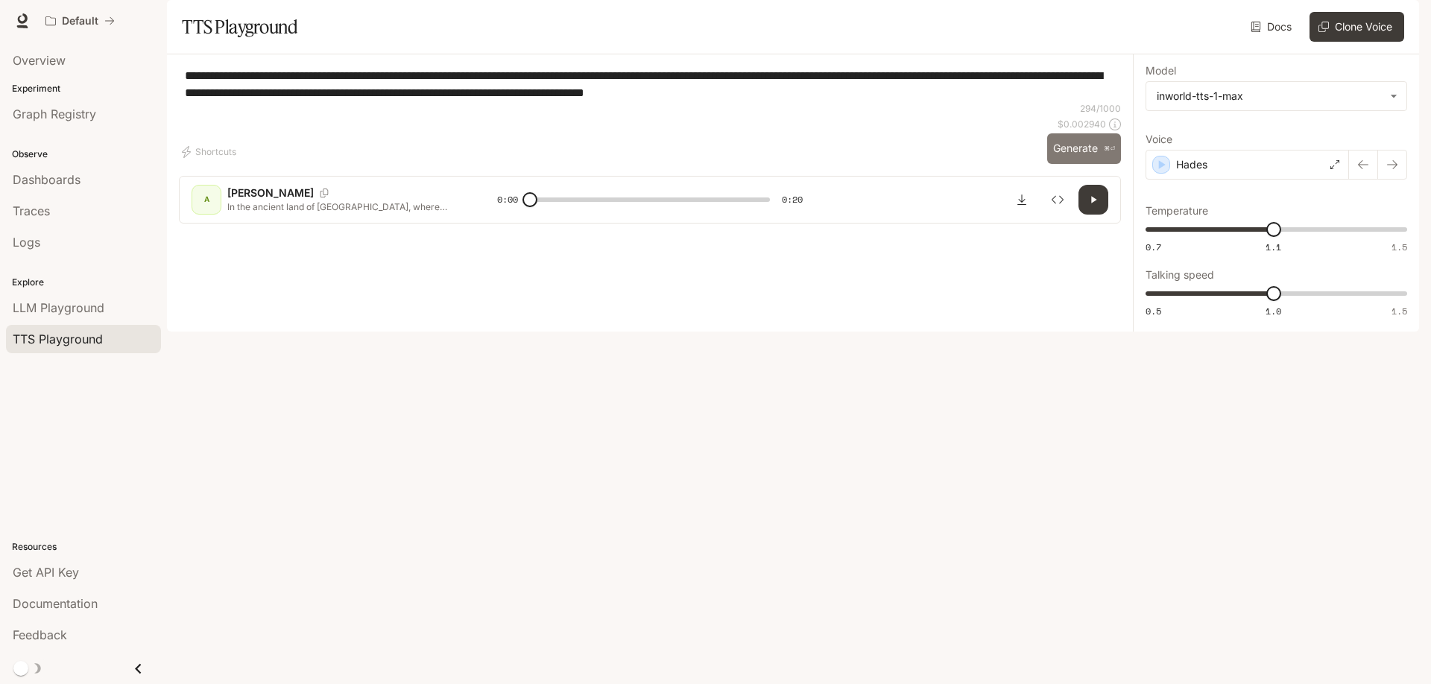
click at [1073, 164] on button "Generate ⌘⏎" at bounding box center [1084, 148] width 74 height 31
click at [1341, 180] on div "Hades" at bounding box center [1246, 165] width 203 height 30
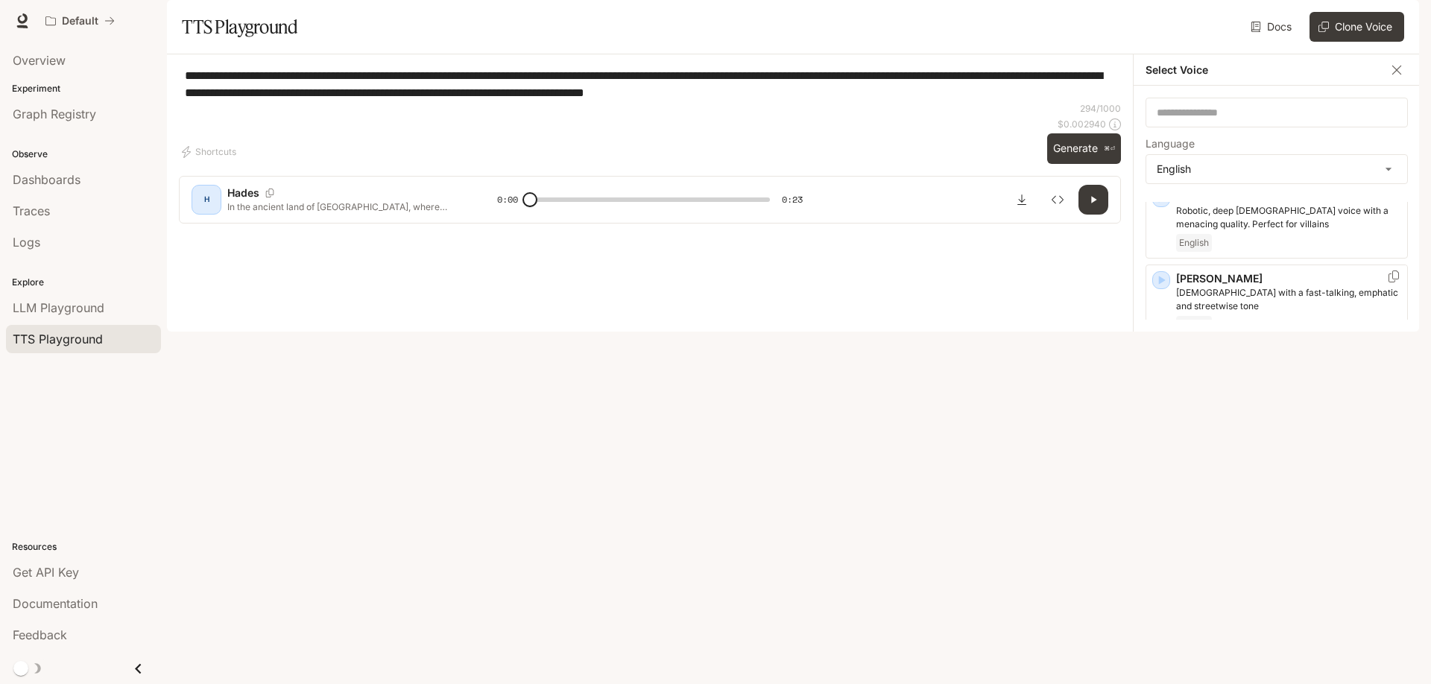
scroll to position [428, 0]
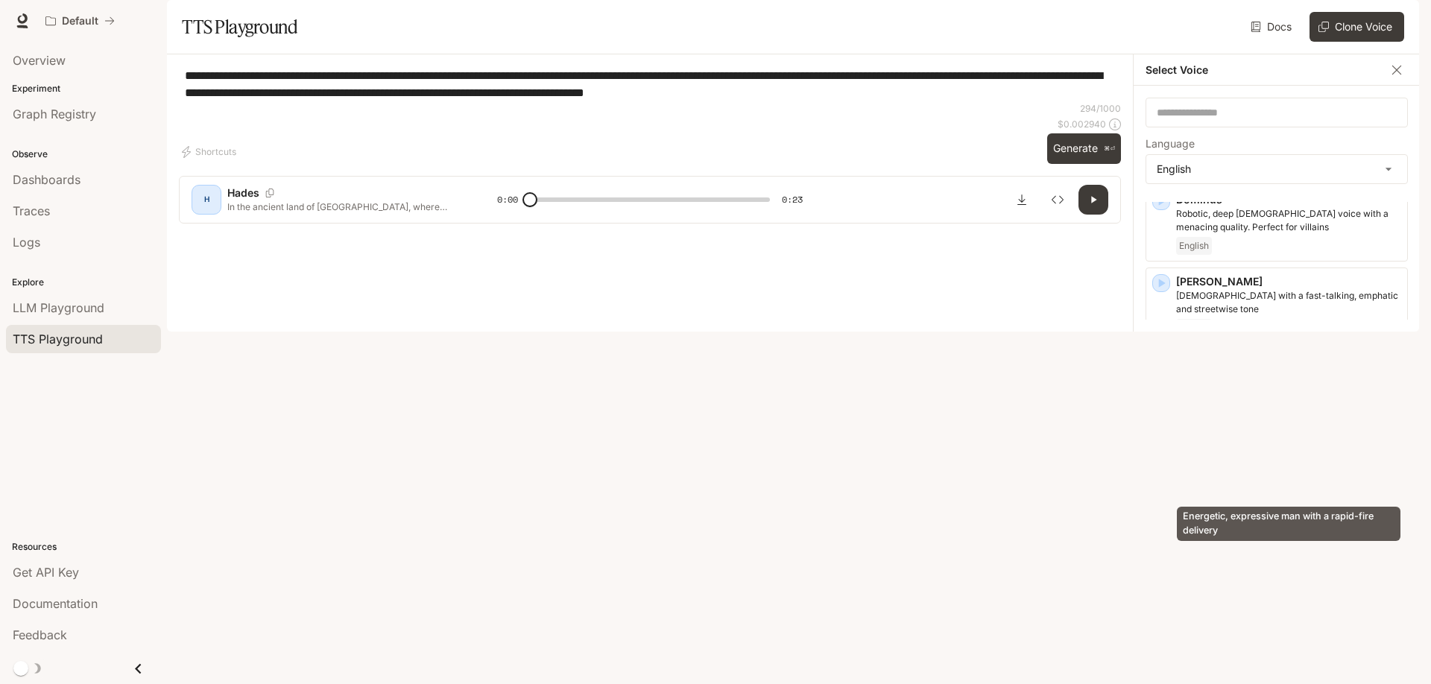
click at [1256, 467] on p "Energetic, expressive man with a rapid-fire delivery" at bounding box center [1288, 459] width 225 height 13
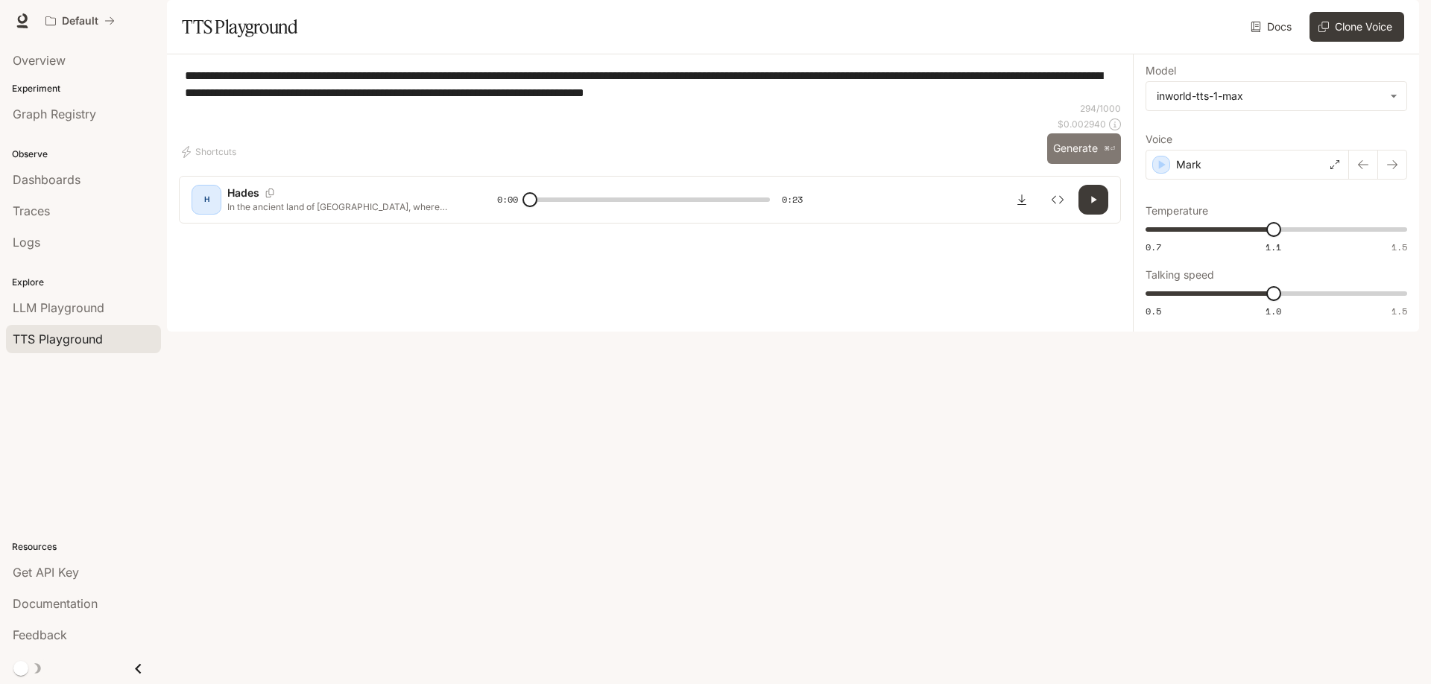
click at [1081, 164] on button "Generate ⌘⏎" at bounding box center [1084, 148] width 74 height 31
click at [1328, 180] on div "Mark" at bounding box center [1246, 165] width 203 height 30
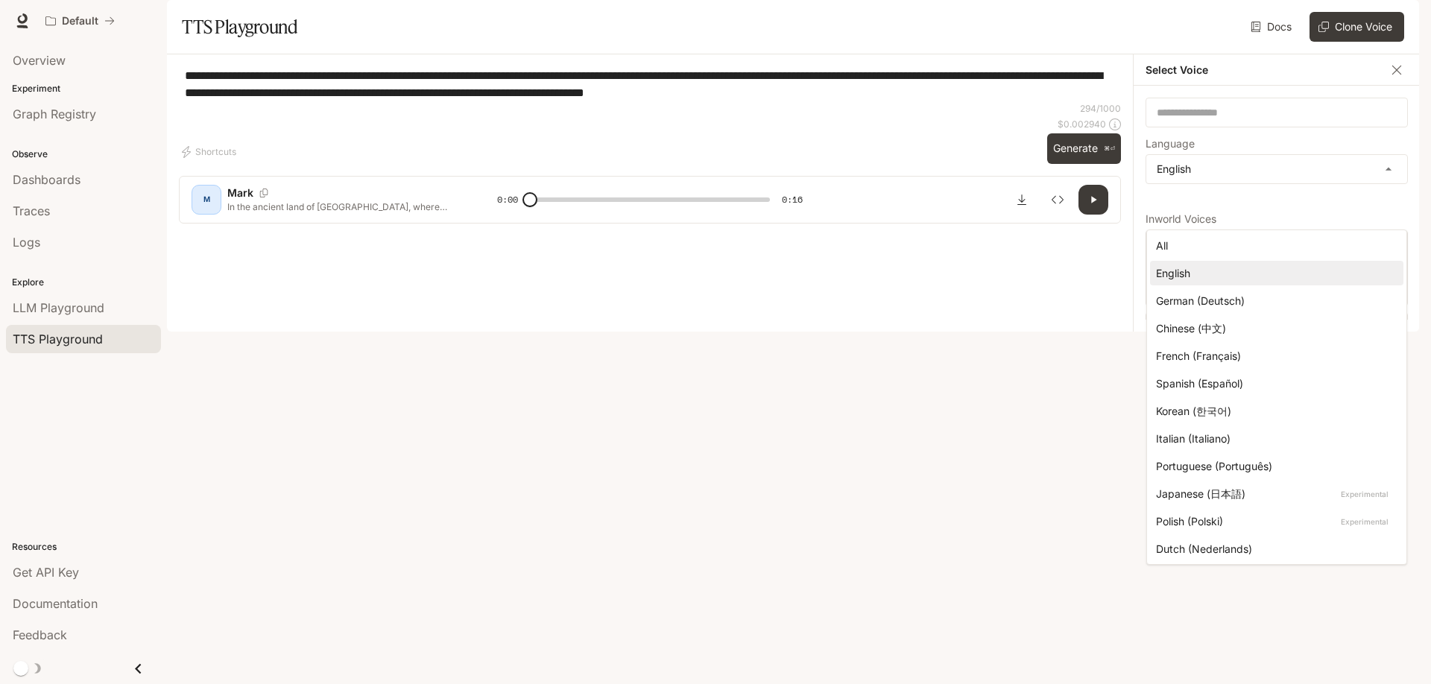
click at [1369, 209] on body "**********" at bounding box center [715, 342] width 1431 height 684
click at [1178, 268] on div "English" at bounding box center [1273, 273] width 235 height 16
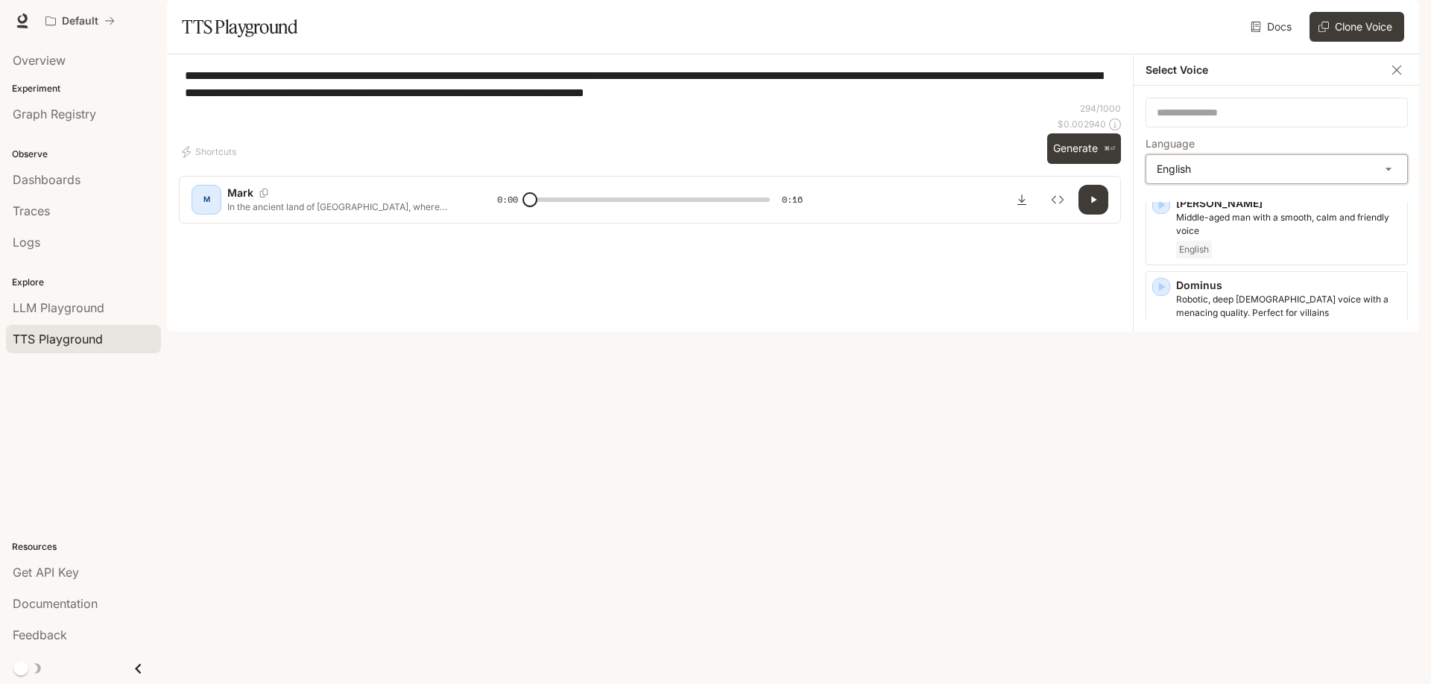
scroll to position [230, 0]
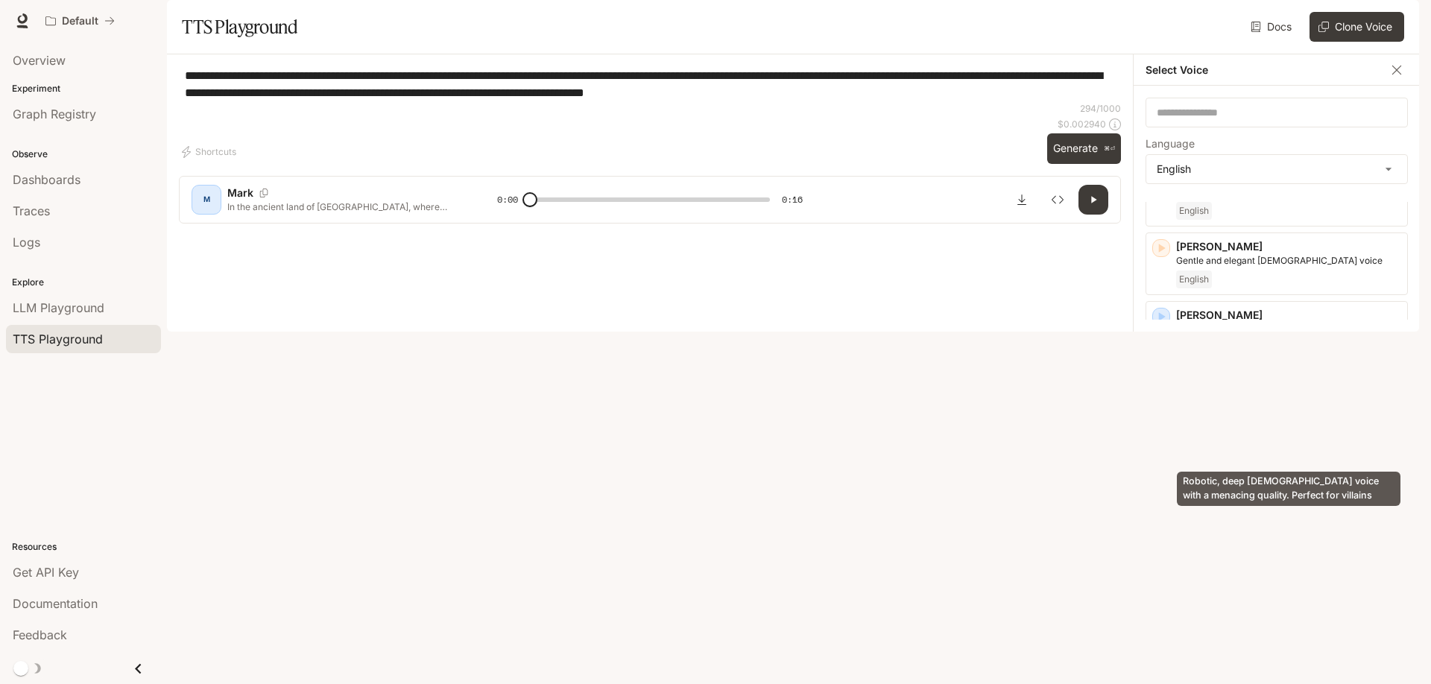
click at [1266, 431] on p "Robotic, deep [DEMOGRAPHIC_DATA] voice with a menacing quality. Perfect for vil…" at bounding box center [1288, 418] width 225 height 27
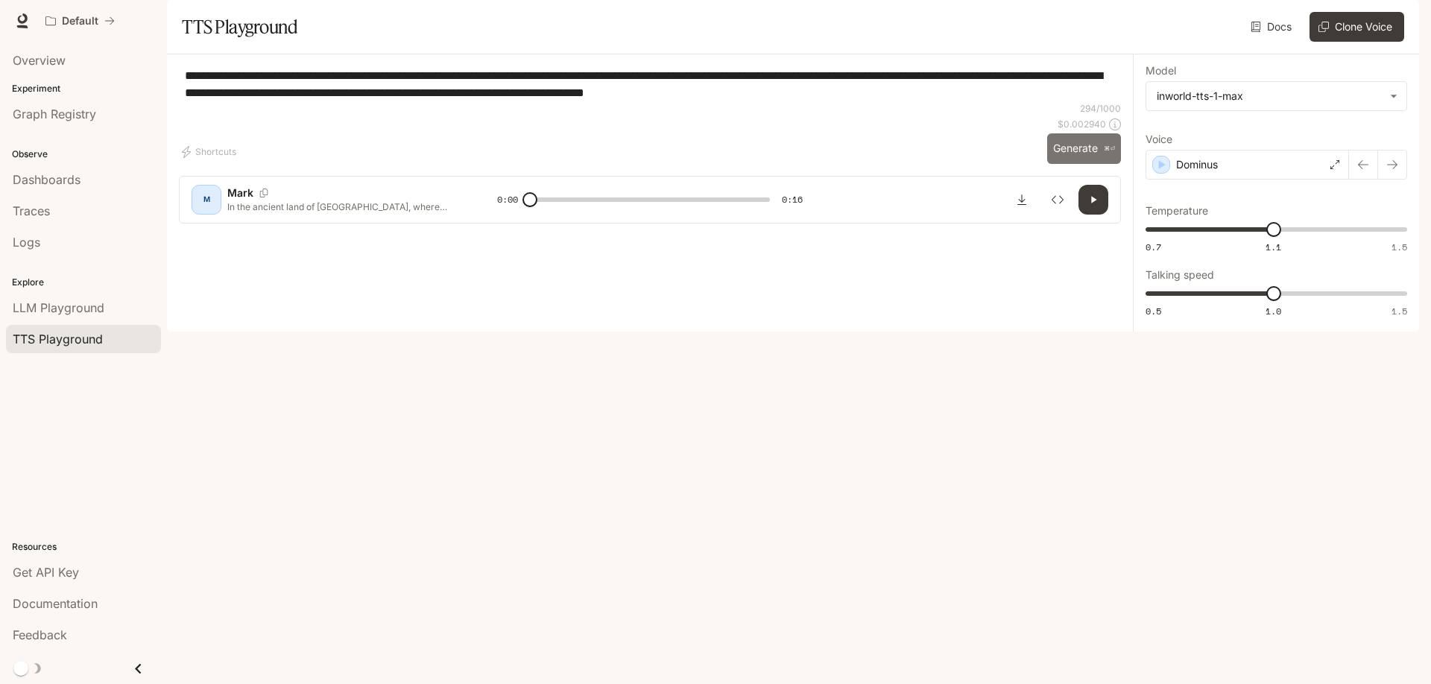
click at [1081, 164] on button "Generate ⌘⏎" at bounding box center [1084, 148] width 74 height 31
click at [1265, 180] on div "Dominus" at bounding box center [1246, 165] width 203 height 30
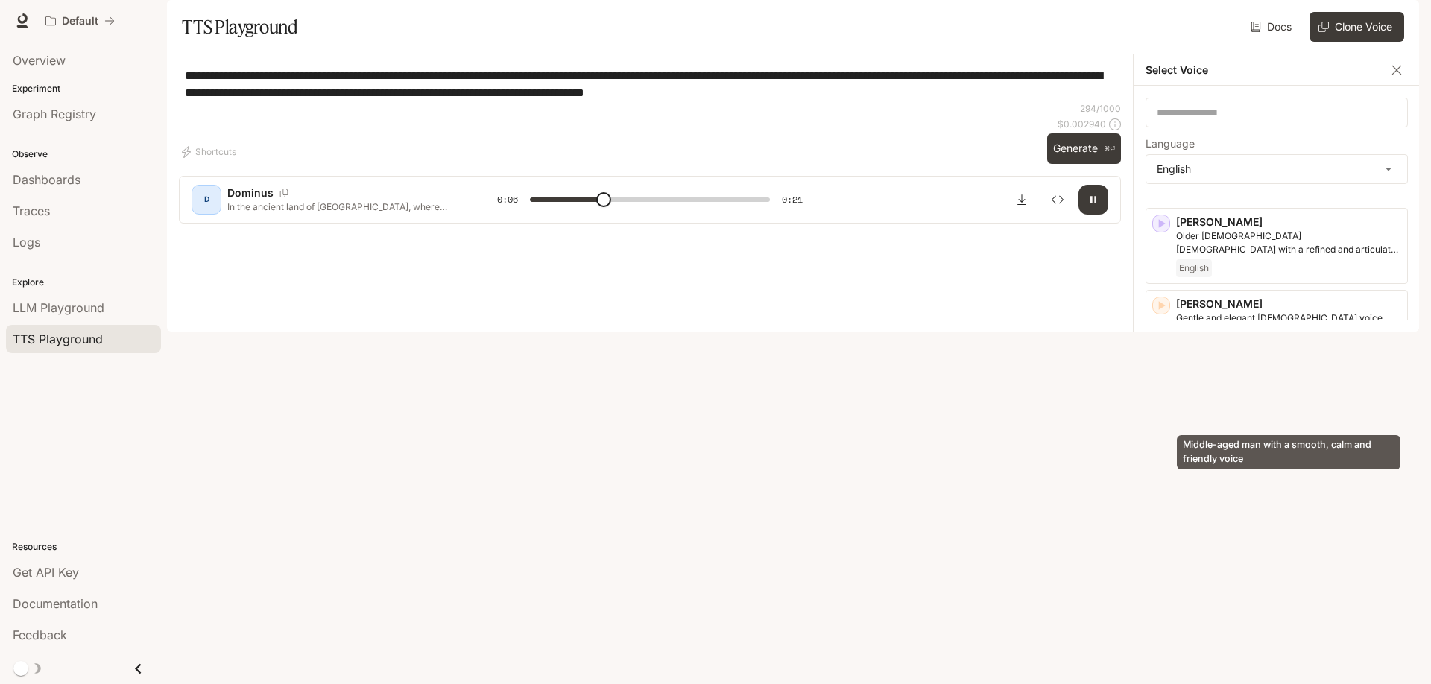
scroll to position [195, 0]
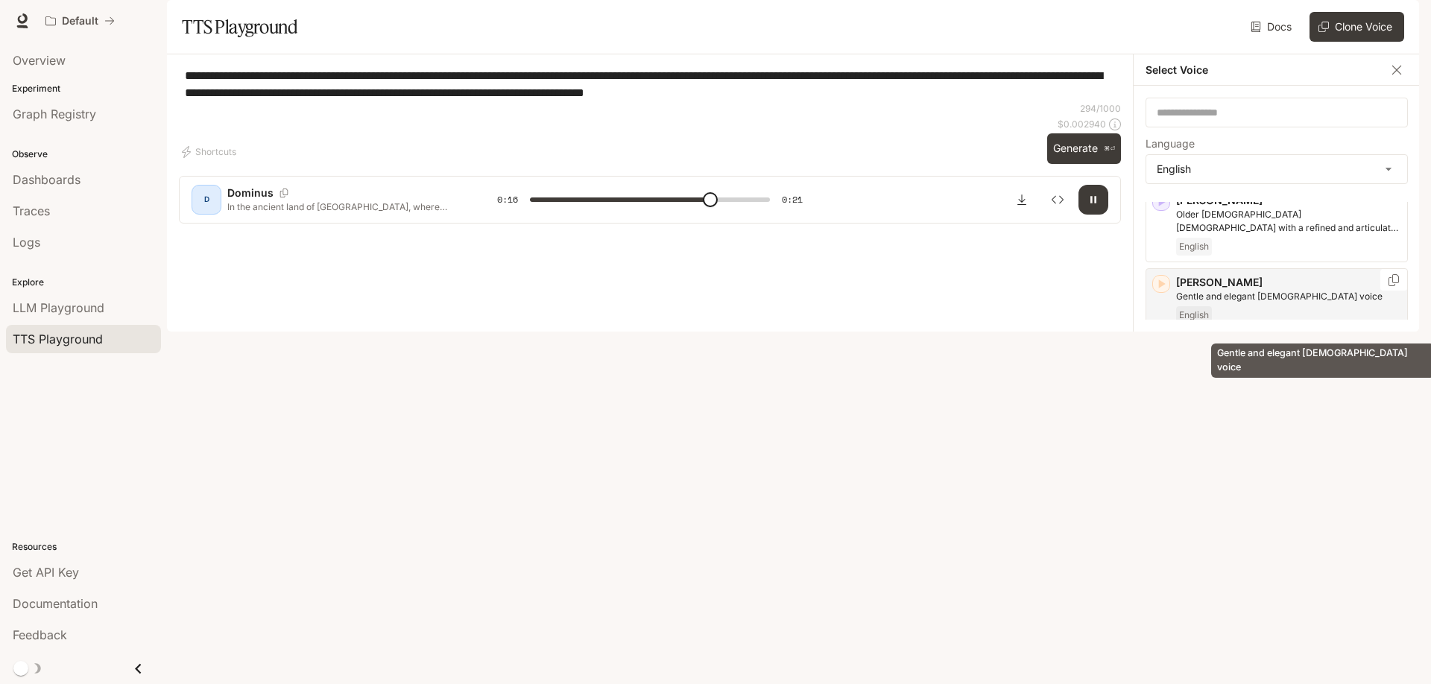
click at [1271, 303] on p "Gentle and elegant [DEMOGRAPHIC_DATA] voice" at bounding box center [1288, 296] width 225 height 13
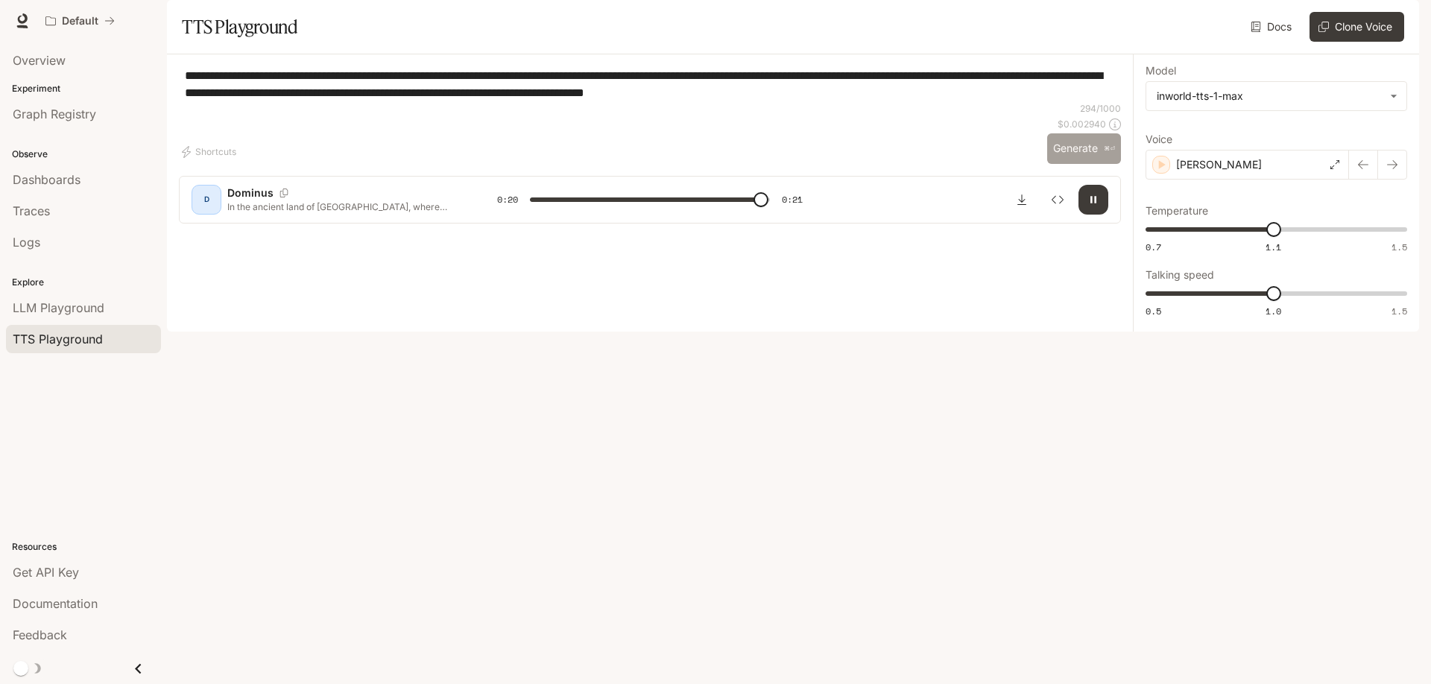
click at [1087, 164] on button "Generate ⌘⏎" at bounding box center [1084, 148] width 74 height 31
click at [1323, 180] on div "[PERSON_NAME]" at bounding box center [1246, 165] width 203 height 30
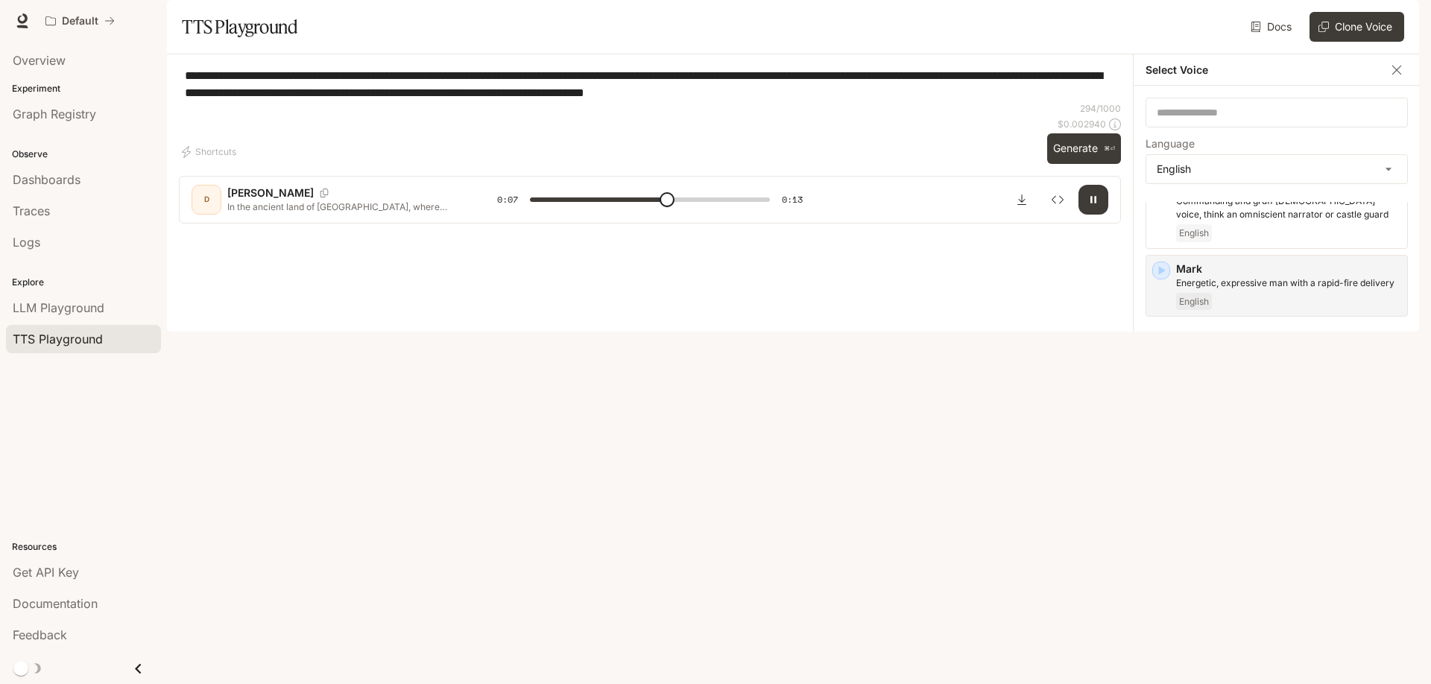
scroll to position [606, 0]
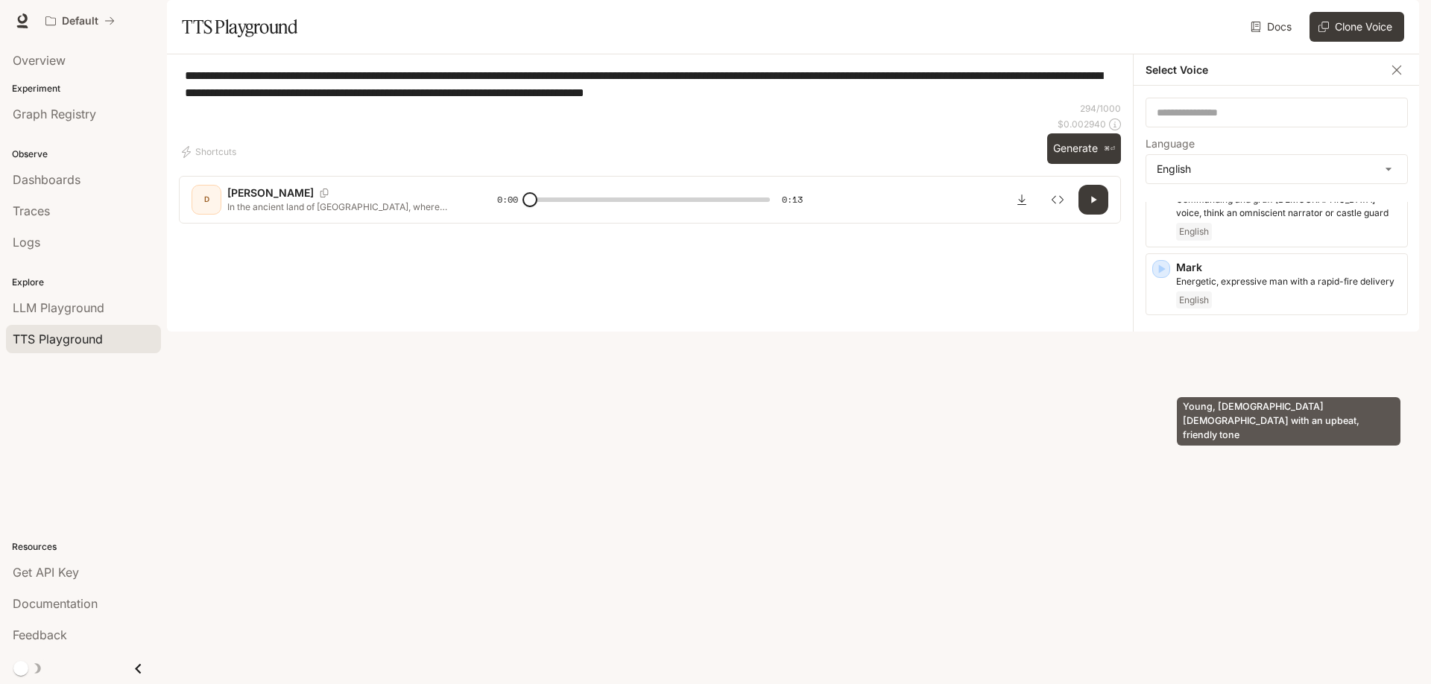
click at [1278, 370] on p "Young, [DEMOGRAPHIC_DATA] [DEMOGRAPHIC_DATA] with an upbeat, friendly tone" at bounding box center [1288, 356] width 225 height 27
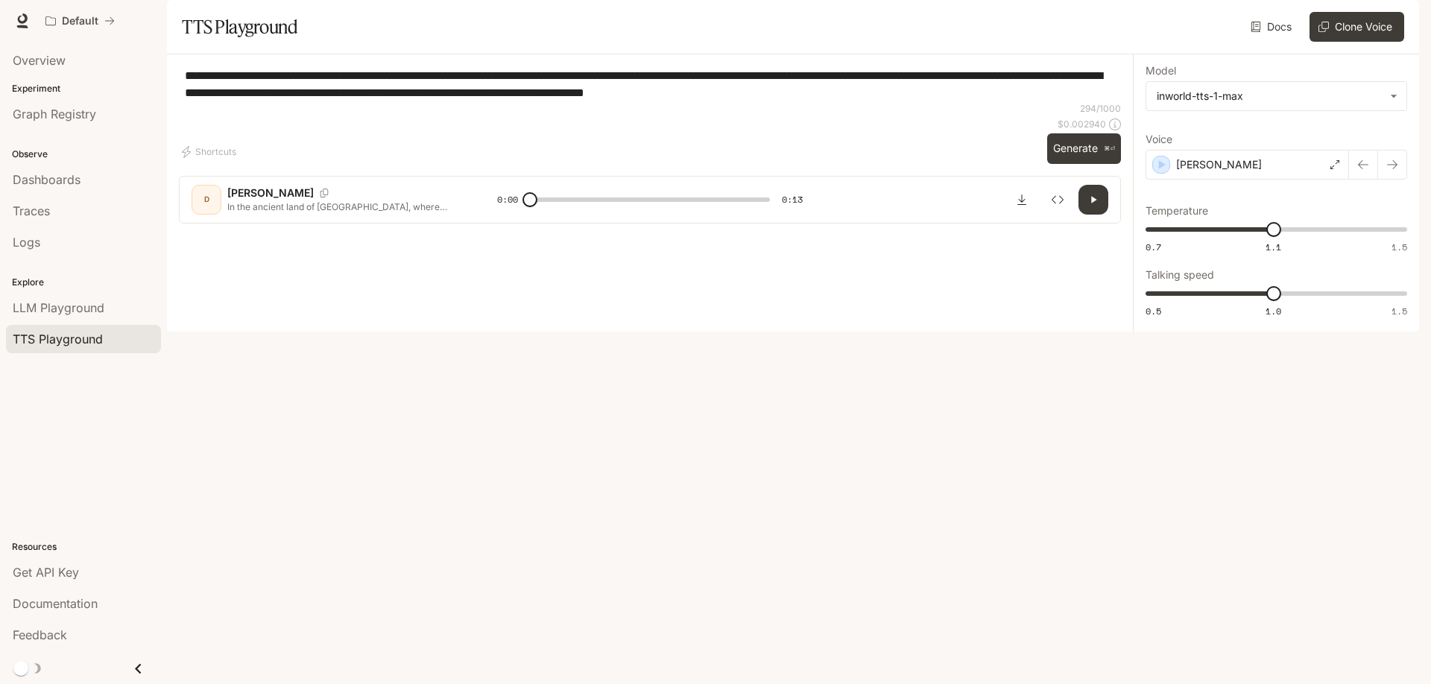
click at [1078, 164] on button "Generate ⌘⏎" at bounding box center [1084, 148] width 74 height 31
click at [1283, 221] on div "**********" at bounding box center [1276, 192] width 262 height 253
click at [1283, 180] on div "[PERSON_NAME]" at bounding box center [1246, 165] width 203 height 30
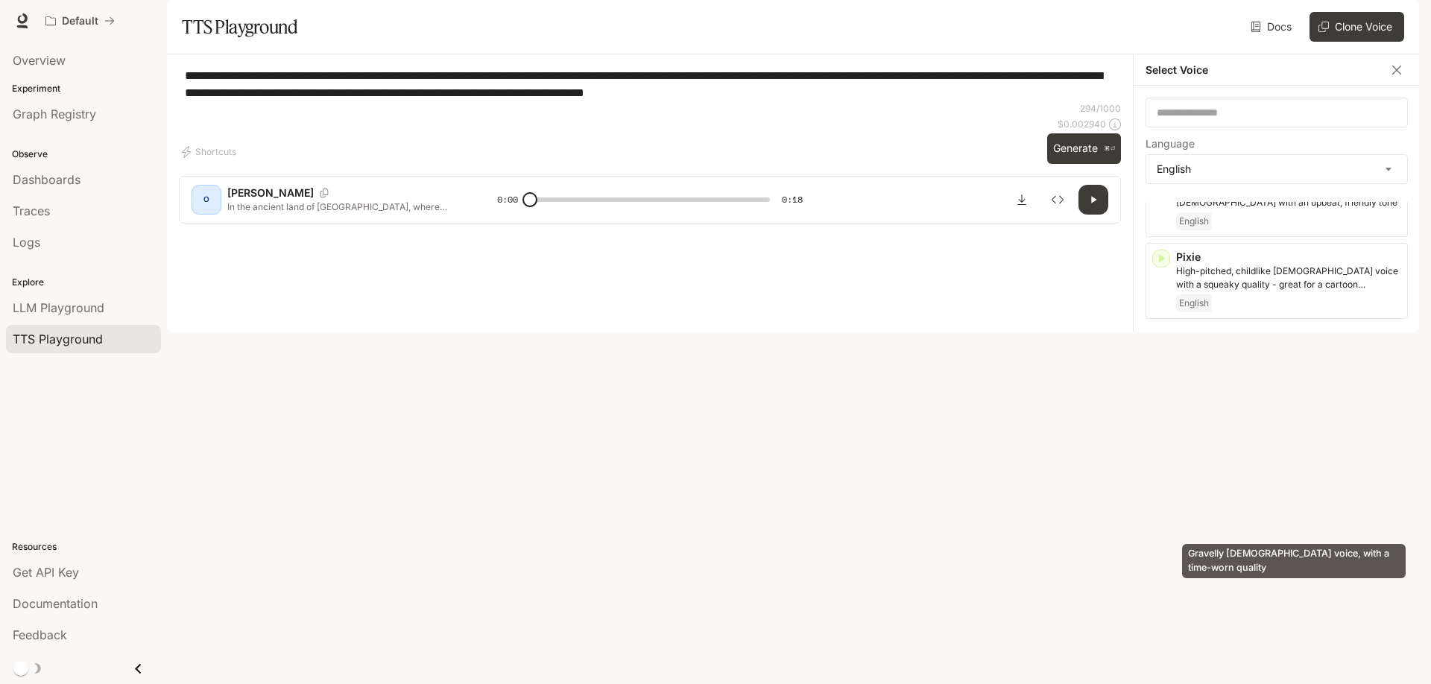
scroll to position [759, 0]
click at [1247, 526] on p "Gravelly [DEMOGRAPHIC_DATA] voice, with a time-worn quality" at bounding box center [1288, 530] width 225 height 27
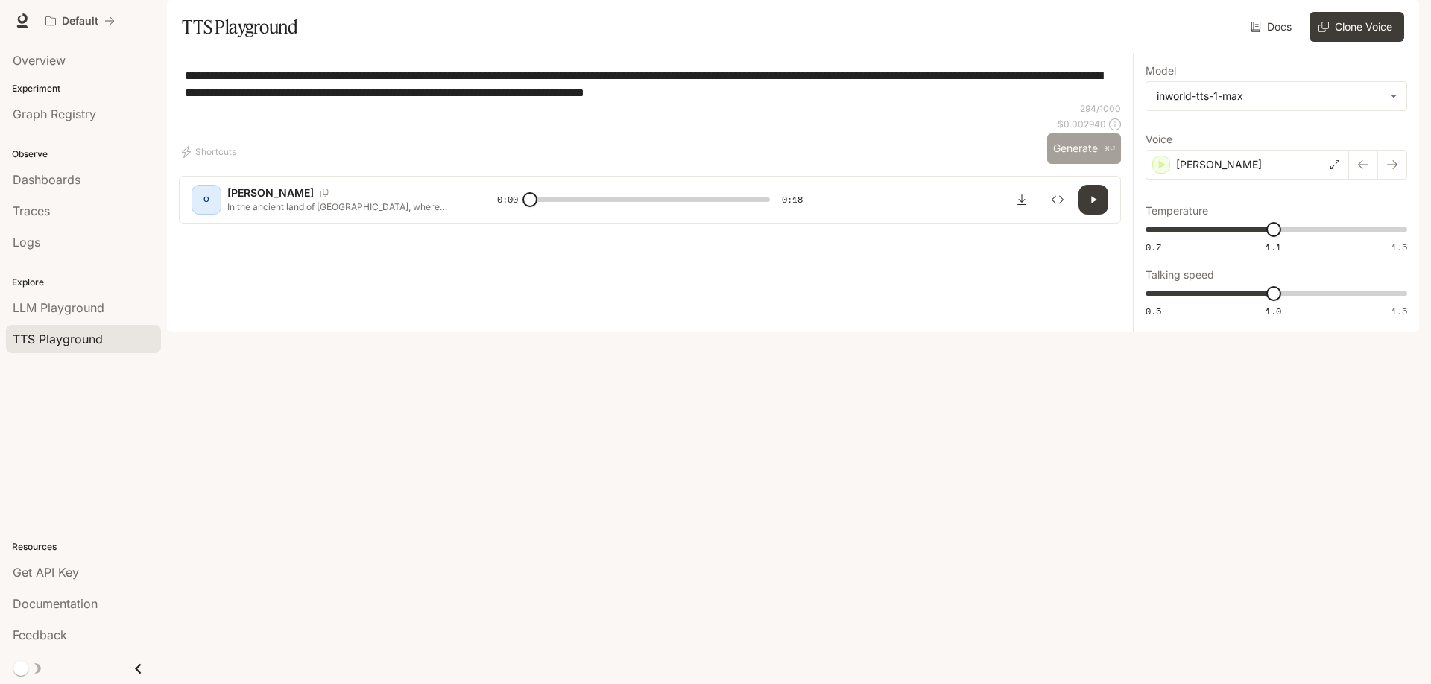
click at [1078, 164] on button "Generate ⌘⏎" at bounding box center [1084, 148] width 74 height 31
type input "*"
